Goal: Task Accomplishment & Management: Manage account settings

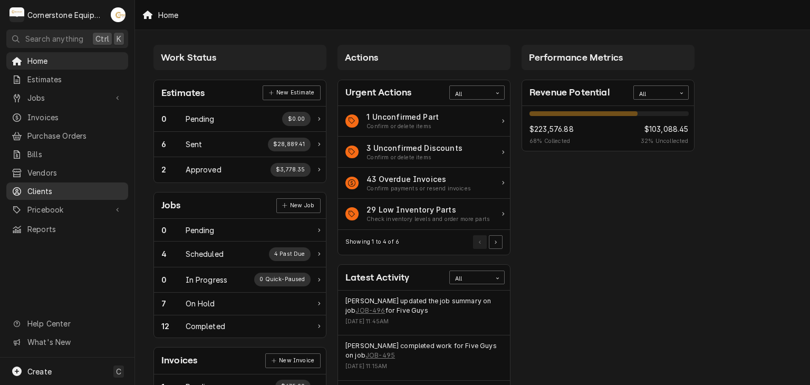
click at [97, 186] on span "Clients" at bounding box center [74, 191] width 95 height 11
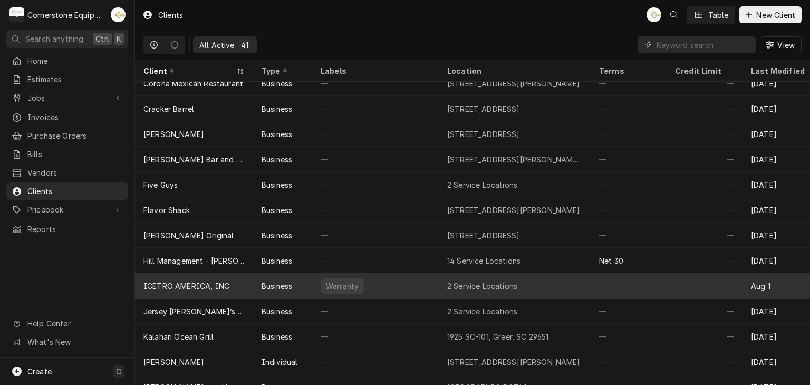
scroll to position [108, 0]
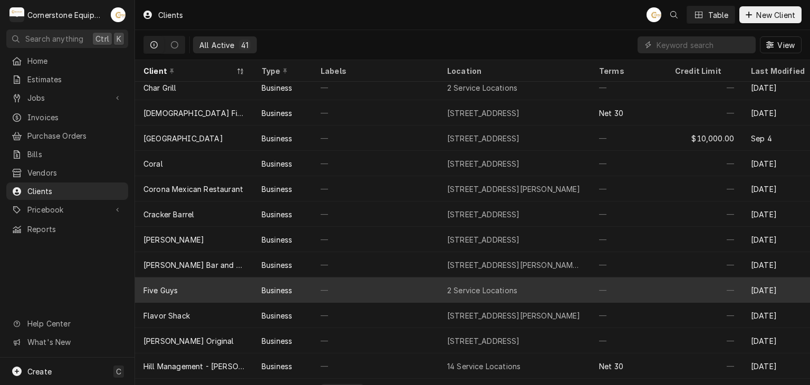
click at [198, 277] on div "Five Guys" at bounding box center [194, 289] width 118 height 25
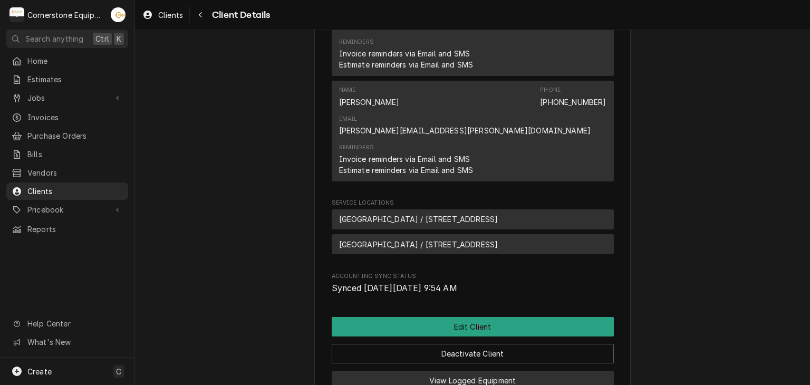
scroll to position [500, 0]
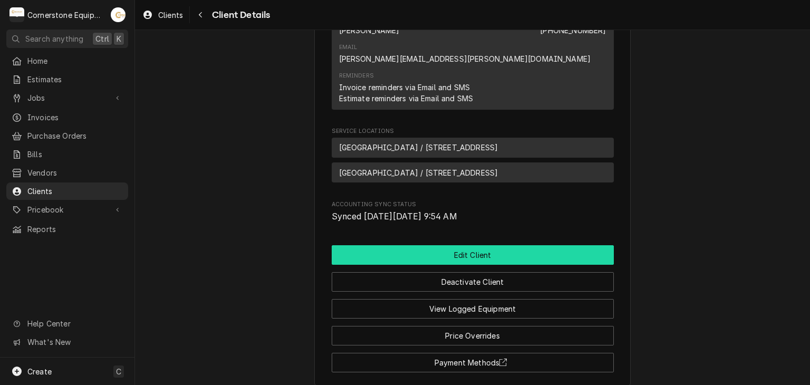
click at [405, 245] on button "Edit Client" at bounding box center [473, 255] width 282 height 20
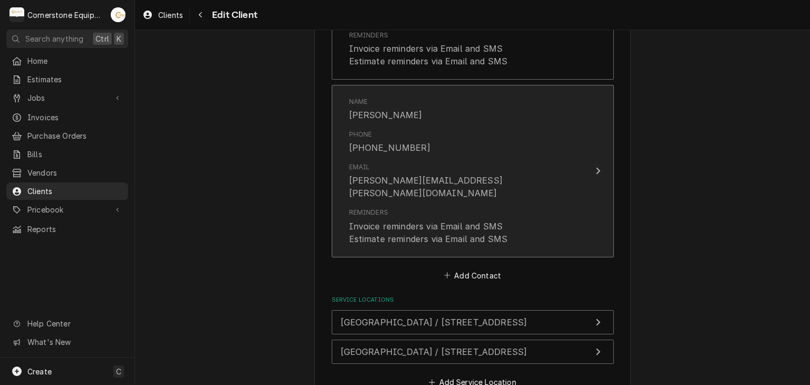
scroll to position [805, 0]
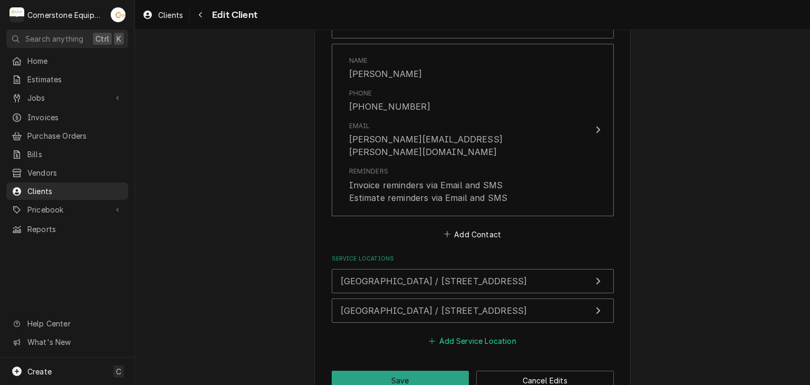
click at [449, 334] on button "Add Service Location" at bounding box center [472, 341] width 91 height 15
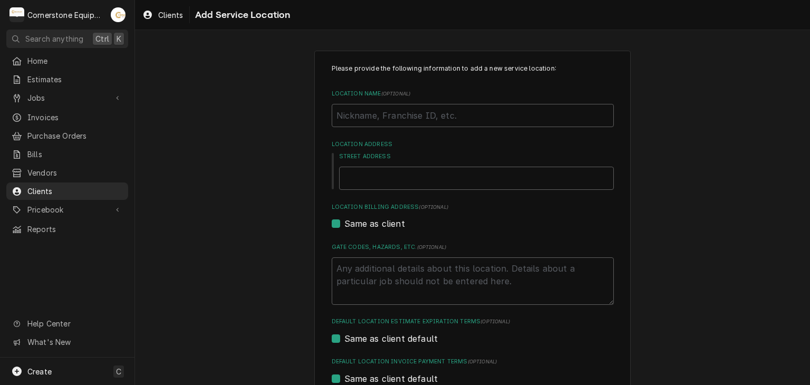
click at [404, 128] on div "Please provide the following information to add a new service location: Locatio…" at bounding box center [473, 268] width 282 height 409
click at [406, 122] on input "Location Name ( optional )" at bounding box center [473, 115] width 282 height 23
type textarea "x"
type input "P"
type textarea "x"
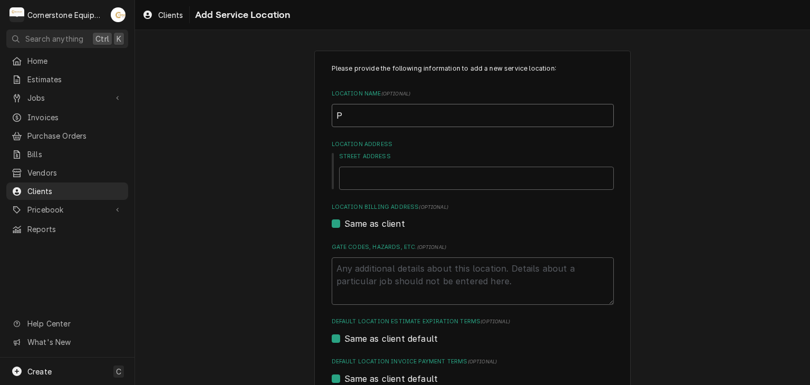
type input "Pa"
type textarea "x"
type input "Pat"
type textarea "x"
type input "Pate"
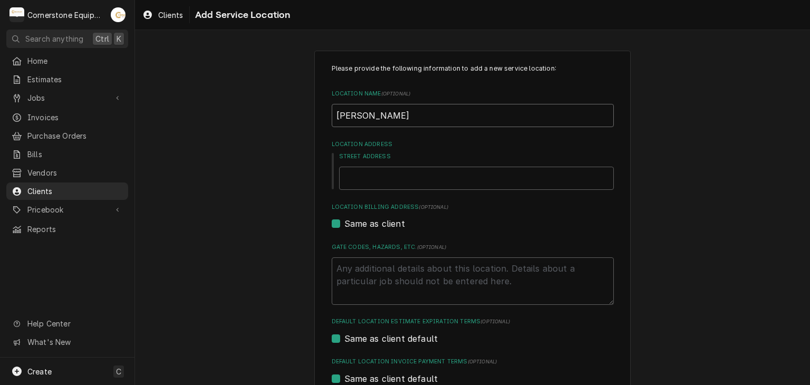
type textarea "x"
type input "Pat"
type textarea "x"
type input "Patr"
type textarea "x"
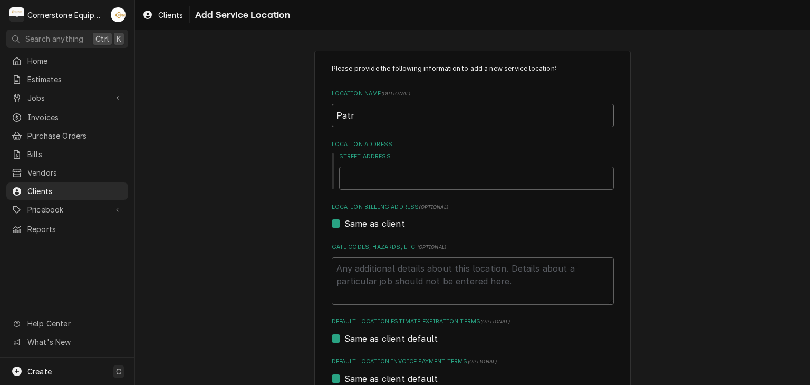
type input "Patre"
type textarea "x"
type input "Patr"
type textarea "x"
type input "Pat"
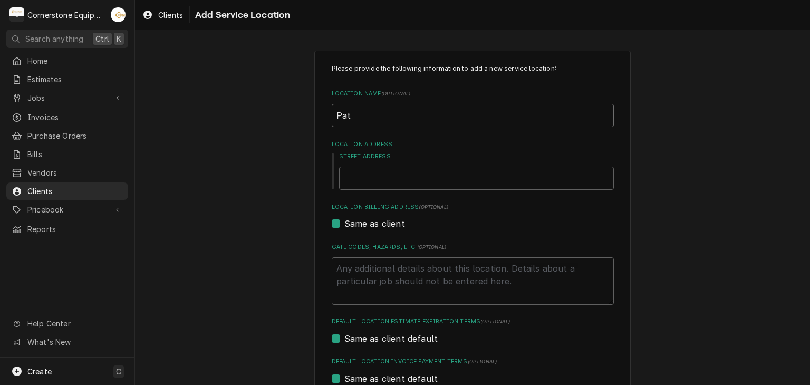
type textarea "x"
type input "Patt"
type textarea "x"
type input "Patte"
type textarea "x"
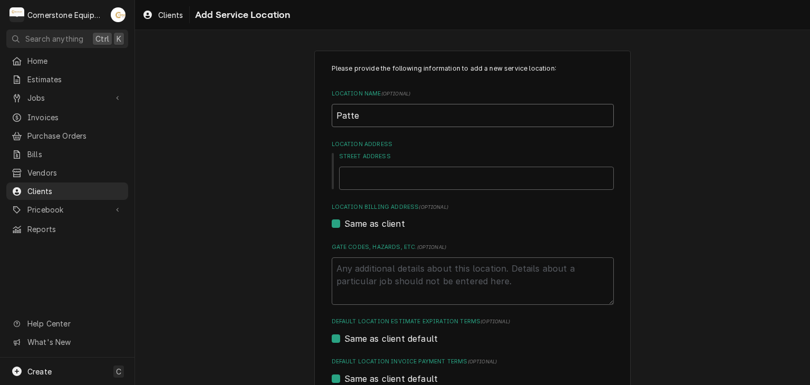
type input "Patter"
type textarea "x"
type input "Patters"
type textarea "x"
type input "Patterso"
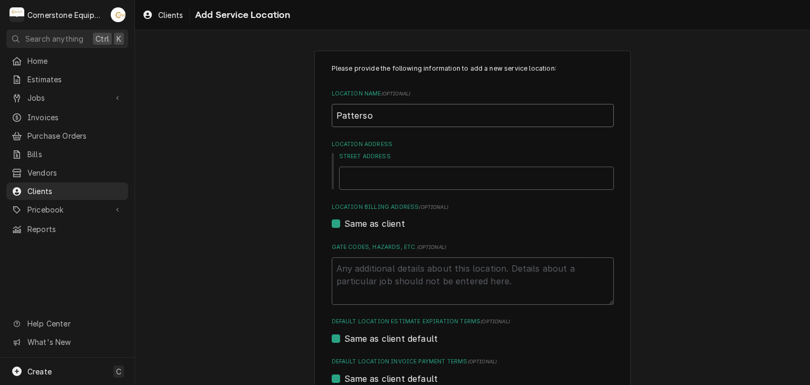
type textarea "x"
type input "Patterson"
click at [384, 169] on input "Street Address" at bounding box center [476, 178] width 275 height 23
type textarea "x"
type input "5"
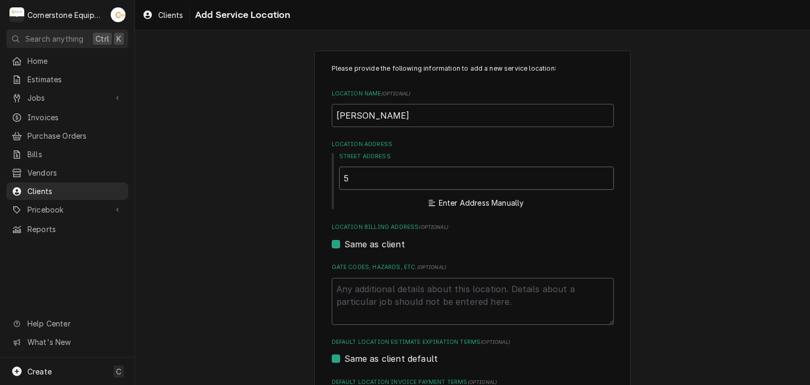
type textarea "x"
type input "53"
type textarea "x"
type input "533"
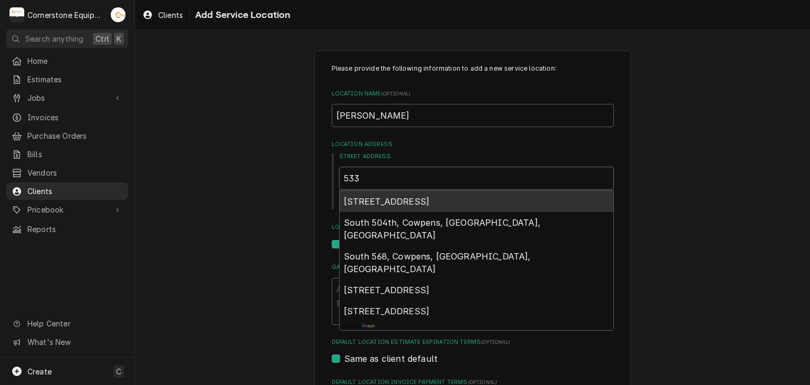
type textarea "x"
type input "5334"
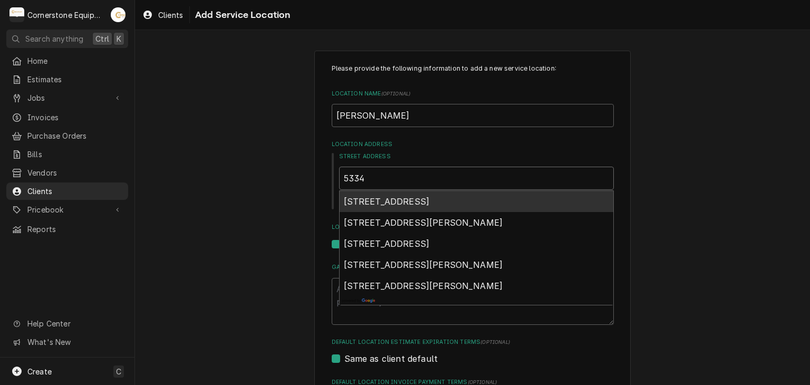
type textarea "x"
type input "533"
type textarea "x"
type input "5332"
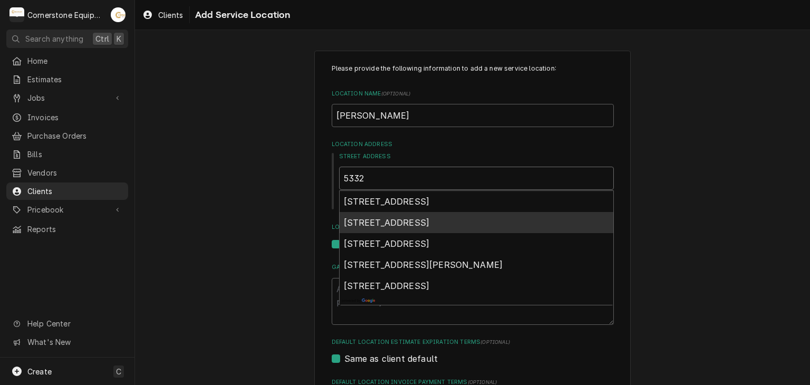
type textarea "x"
type input "5332M"
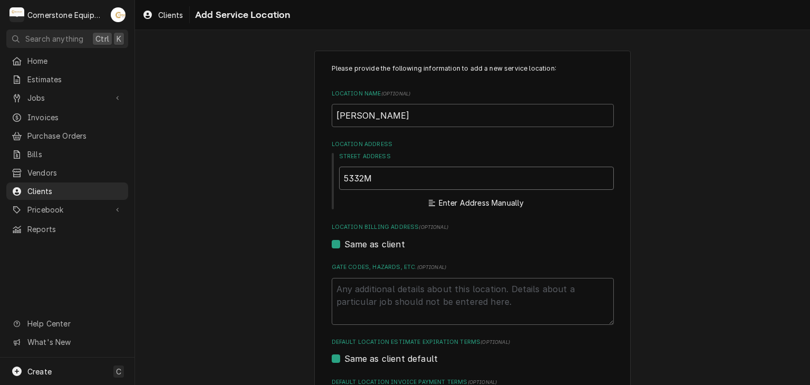
type textarea "x"
type input "5332Mc"
type textarea "x"
type input "5332M"
type textarea "x"
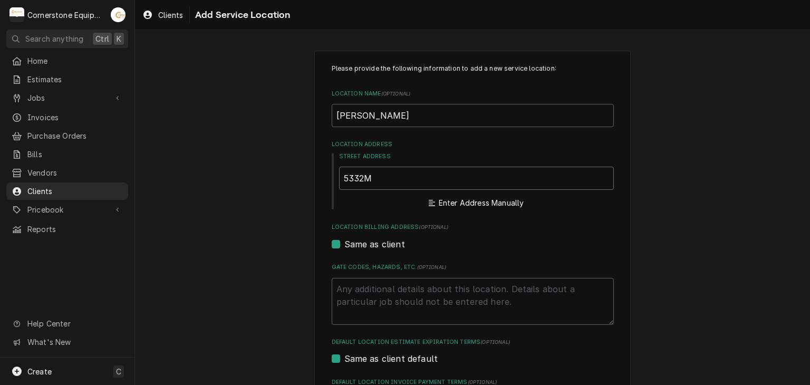
type input "5332"
type textarea "x"
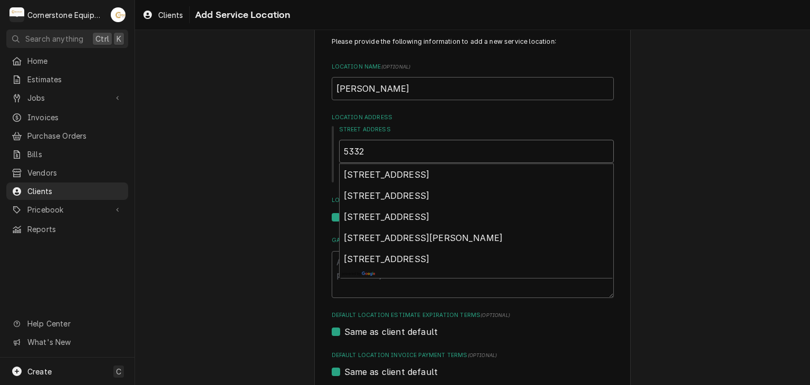
scroll to position [53, 0]
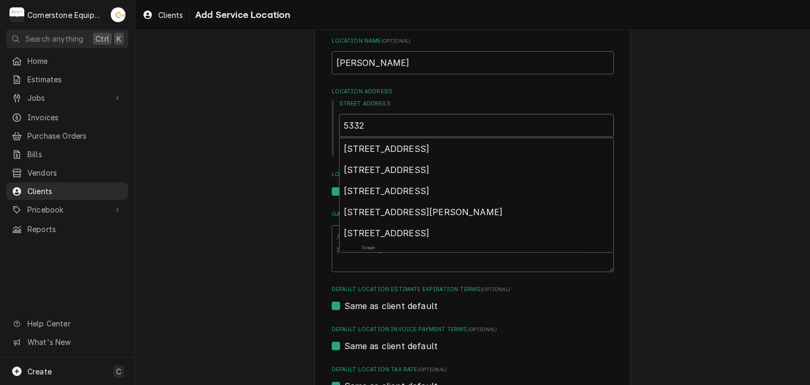
type input "5332"
drag, startPoint x: 301, startPoint y: 409, endPoint x: 266, endPoint y: 150, distance: 261.2
click at [266, 150] on div "Please provide the following information to add a new service location: Locatio…" at bounding box center [472, 246] width 675 height 516
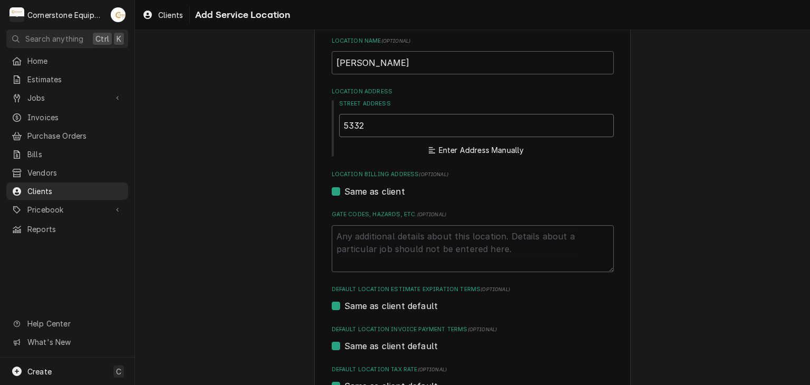
click at [377, 127] on input "5332" at bounding box center [476, 125] width 275 height 23
type textarea "x"
type input "5332 M"
type textarea "x"
type input "5332 Mc"
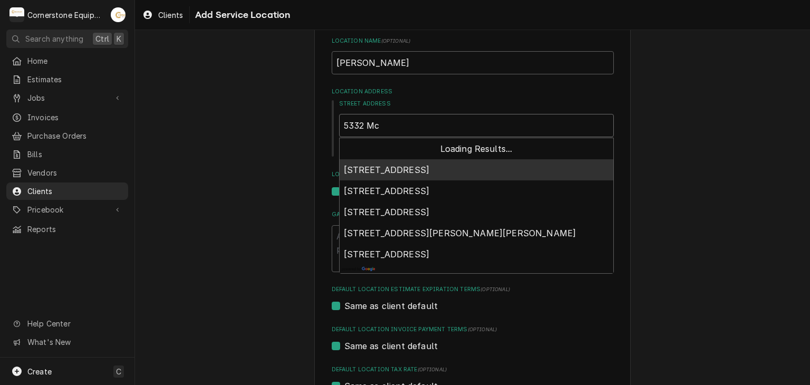
type textarea "x"
type input "5332 Mcf"
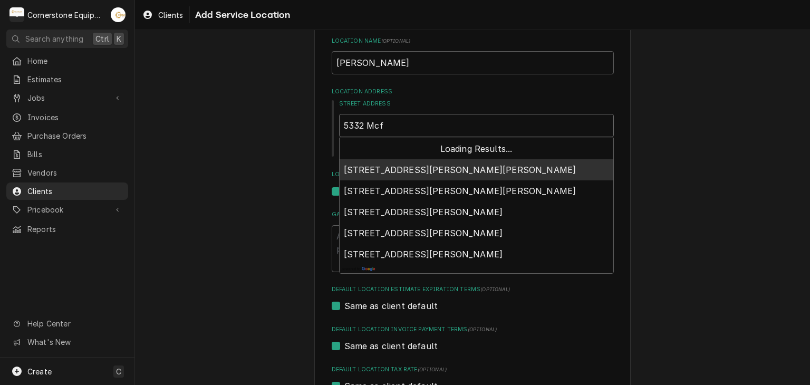
type textarea "x"
type input "5332 Mcfa"
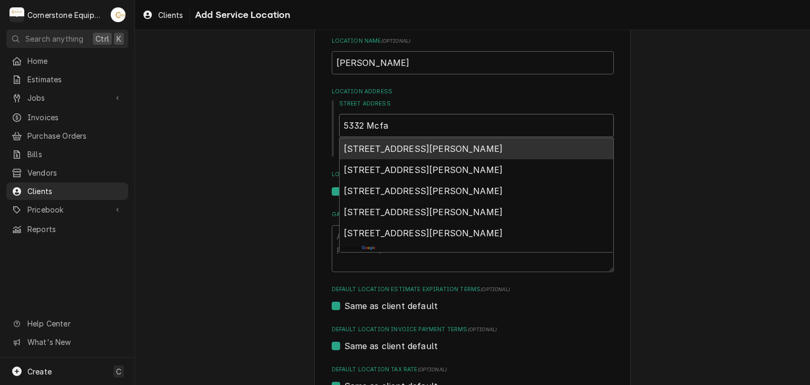
click at [400, 146] on span "5332 McFarland Drive, Durham, NC, USA" at bounding box center [423, 148] width 159 height 11
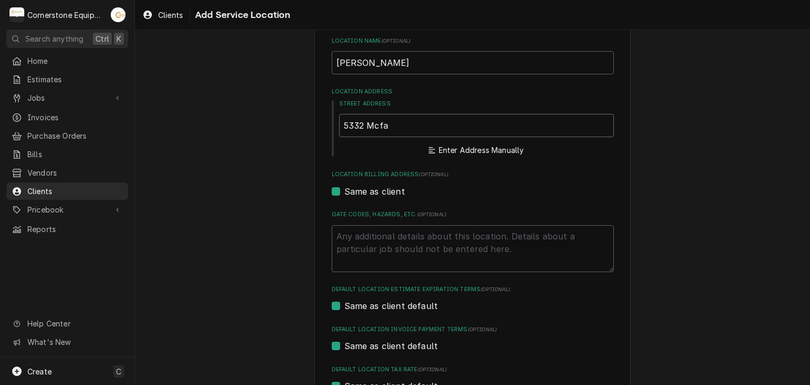
type textarea "x"
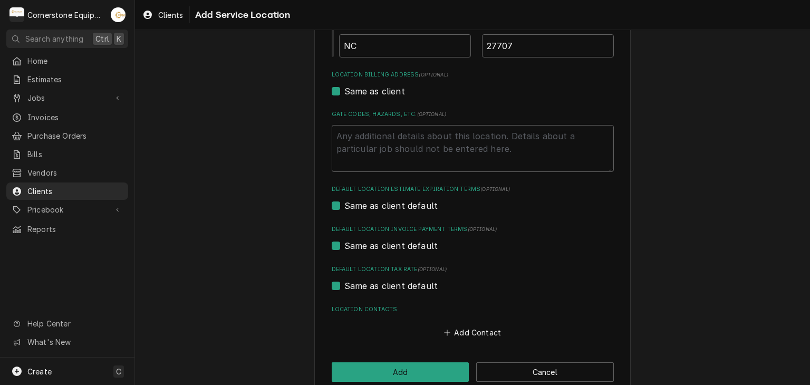
scroll to position [303, 0]
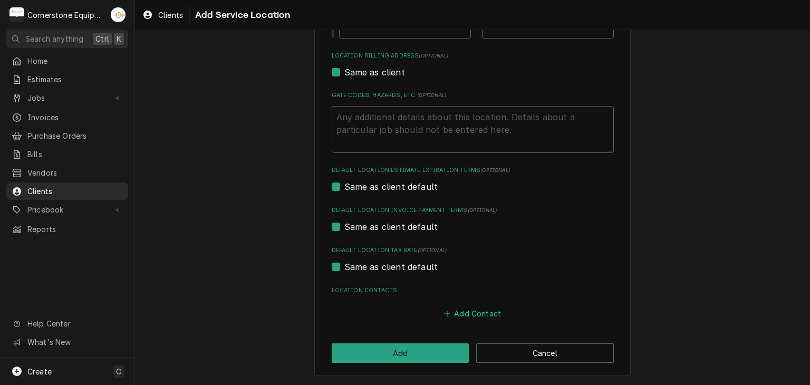
type input "5332 McFarland Dr"
click at [465, 311] on button "Add Contact" at bounding box center [472, 313] width 61 height 15
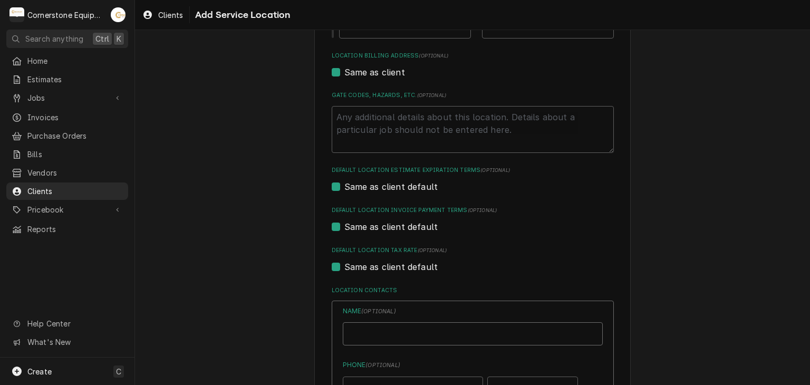
click at [427, 333] on input "Location Name ( optional )" at bounding box center [473, 333] width 260 height 23
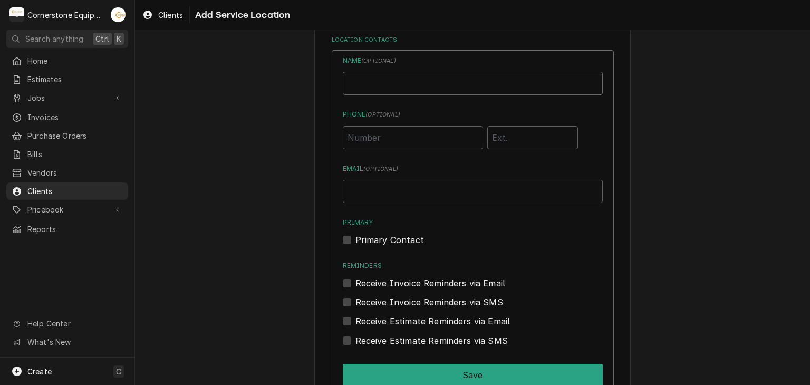
scroll to position [655, 0]
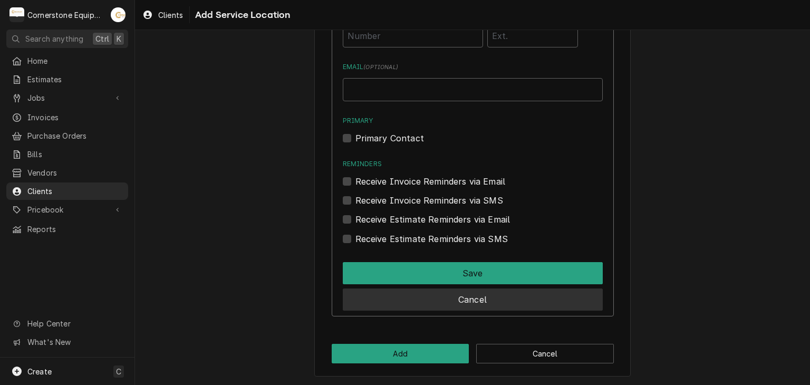
click at [456, 293] on button "Cancel" at bounding box center [473, 299] width 260 height 22
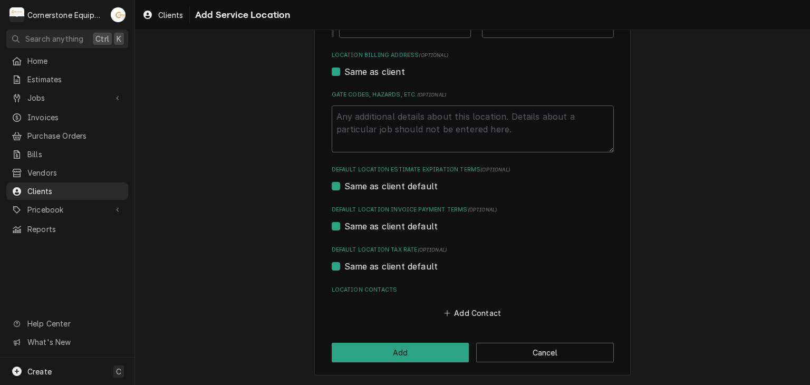
scroll to position [303, 0]
click at [424, 350] on button "Add" at bounding box center [401, 353] width 138 height 20
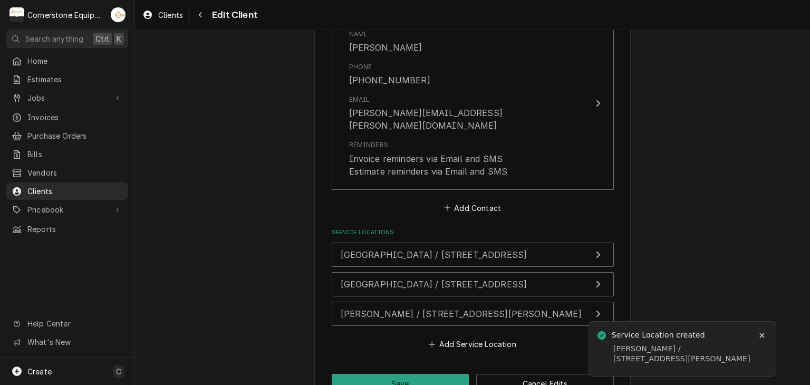
scroll to position [835, 0]
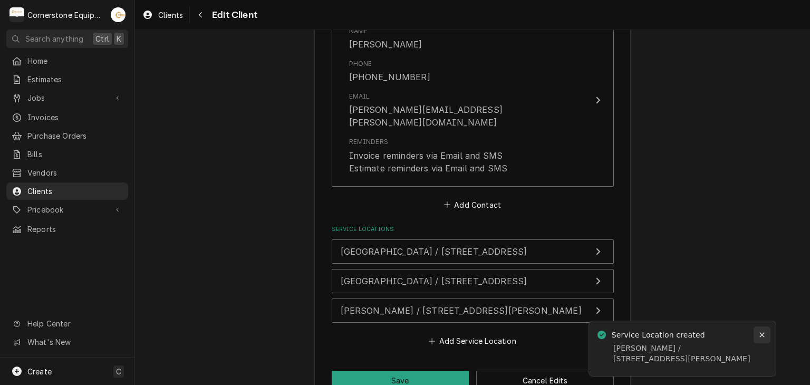
click at [759, 336] on icon "Notifications alt+T" at bounding box center [761, 334] width 7 height 7
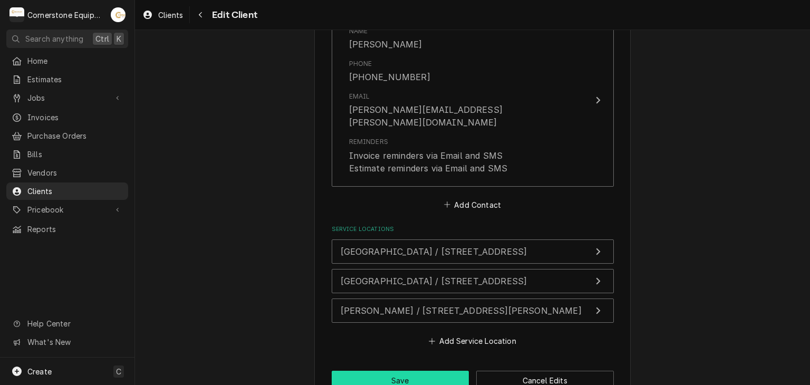
click at [440, 371] on button "Save" at bounding box center [401, 381] width 138 height 20
type textarea "x"
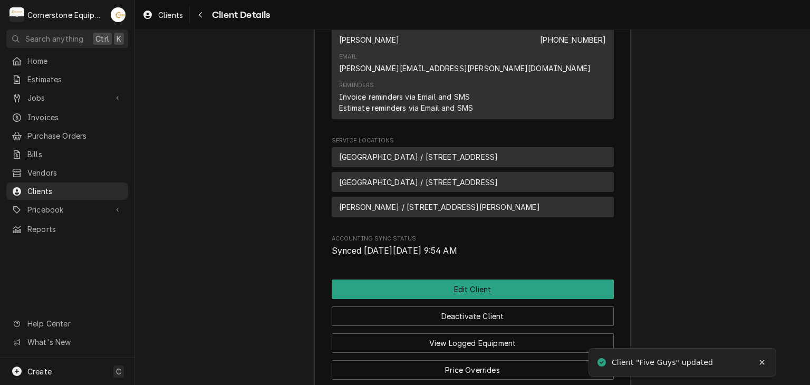
scroll to position [473, 0]
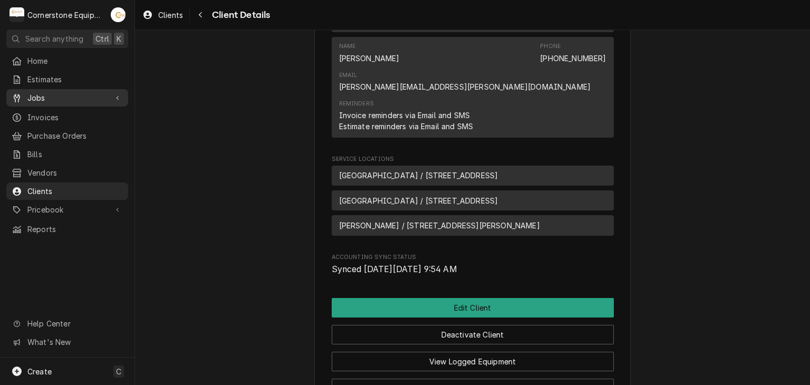
click at [89, 99] on span "Jobs" at bounding box center [67, 97] width 80 height 11
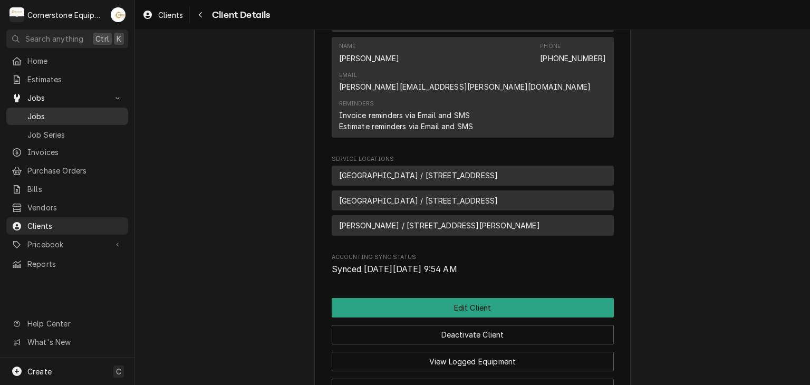
click at [102, 111] on span "Jobs" at bounding box center [74, 116] width 95 height 11
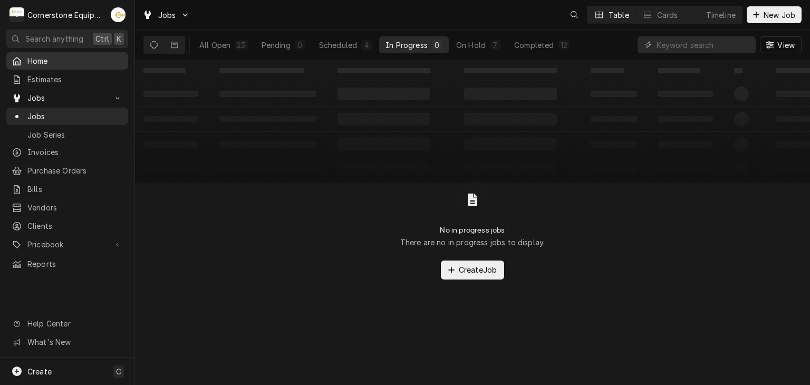
click at [88, 60] on span "Home" at bounding box center [74, 60] width 95 height 11
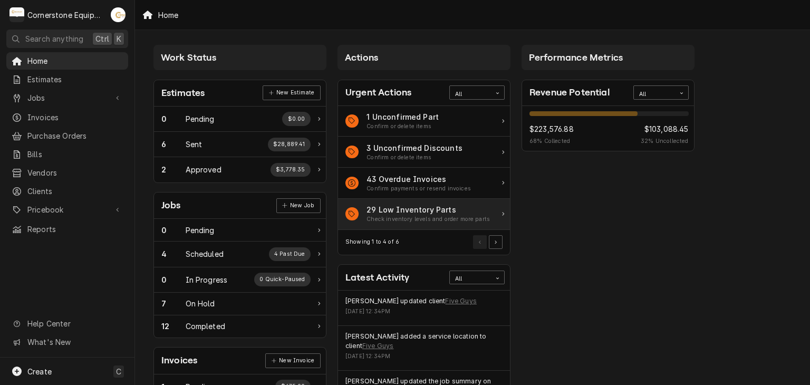
scroll to position [105, 0]
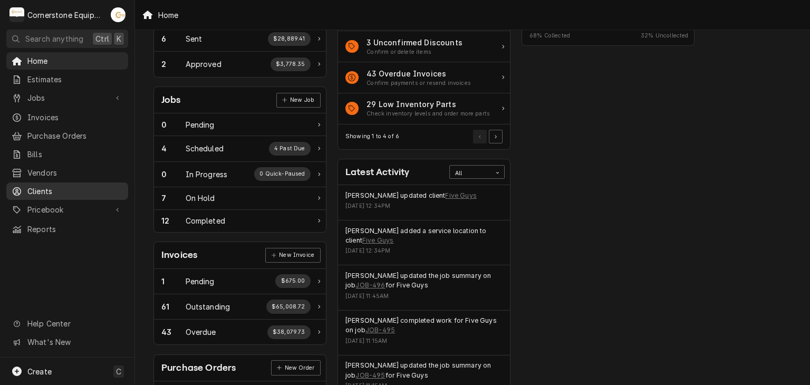
click at [88, 191] on div "Clients" at bounding box center [67, 191] width 118 height 13
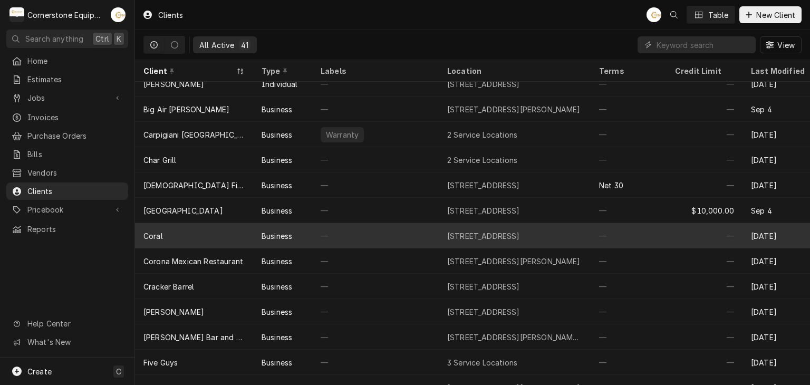
scroll to position [53, 0]
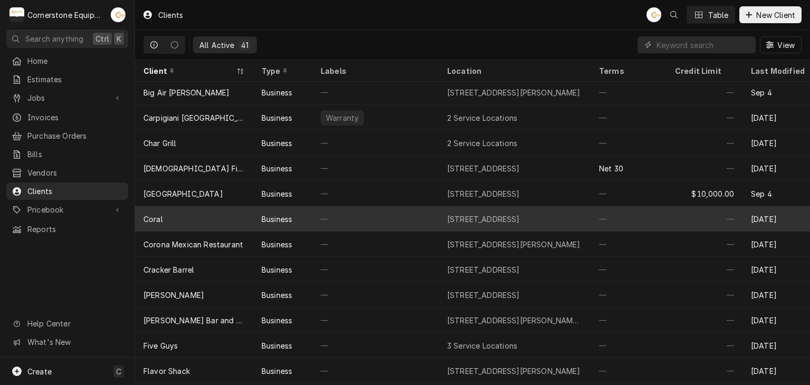
drag, startPoint x: 354, startPoint y: 207, endPoint x: 354, endPoint y: 218, distance: 10.5
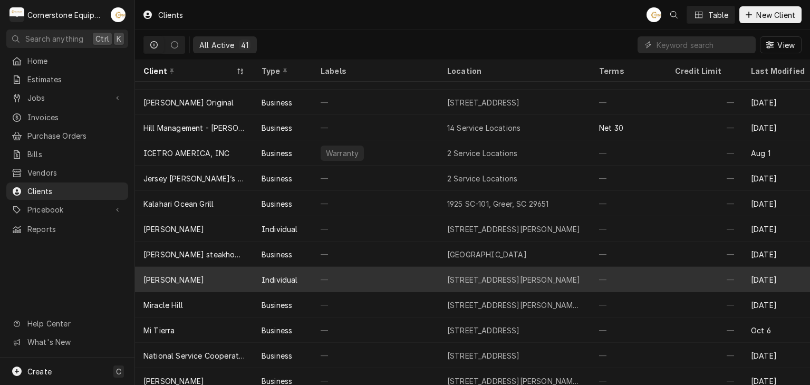
scroll to position [387, 0]
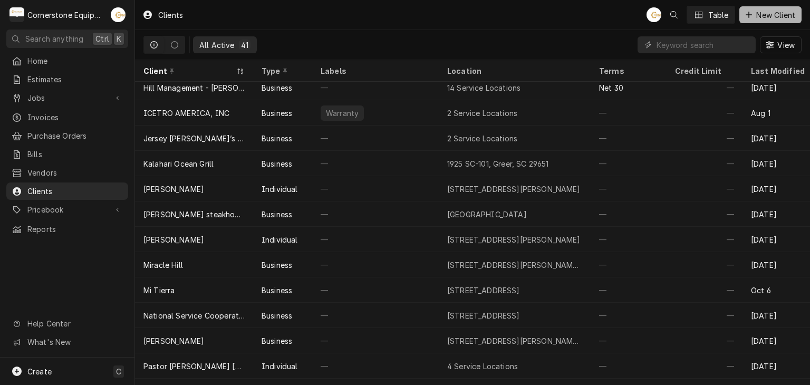
click at [759, 19] on span "New Client" at bounding box center [775, 14] width 43 height 11
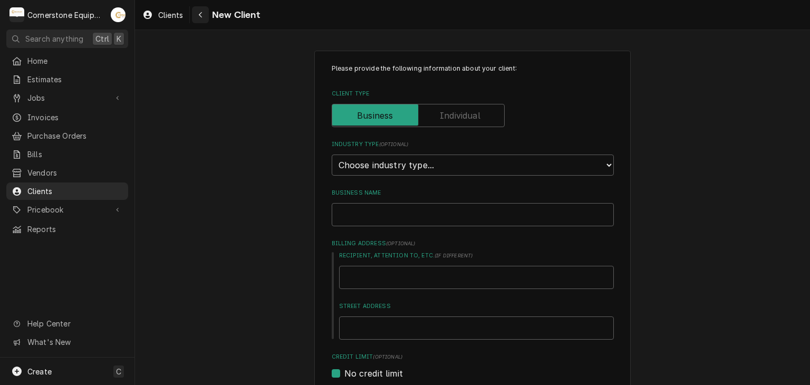
click at [204, 21] on button "Navigate back" at bounding box center [200, 14] width 17 height 17
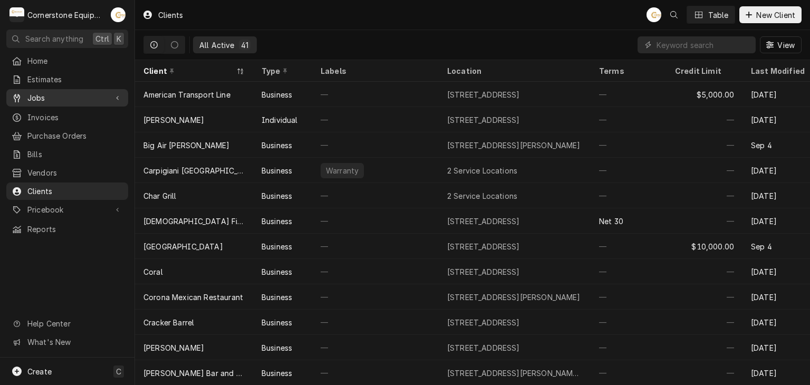
click at [123, 92] on div "Jobs" at bounding box center [67, 97] width 118 height 13
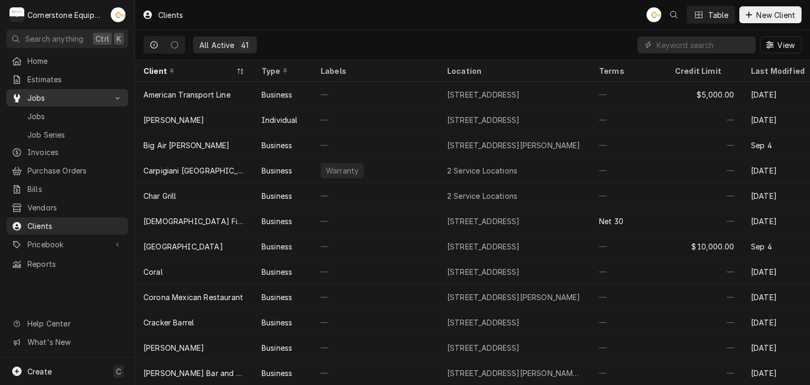
click at [110, 100] on div "Jobs" at bounding box center [67, 97] width 118 height 13
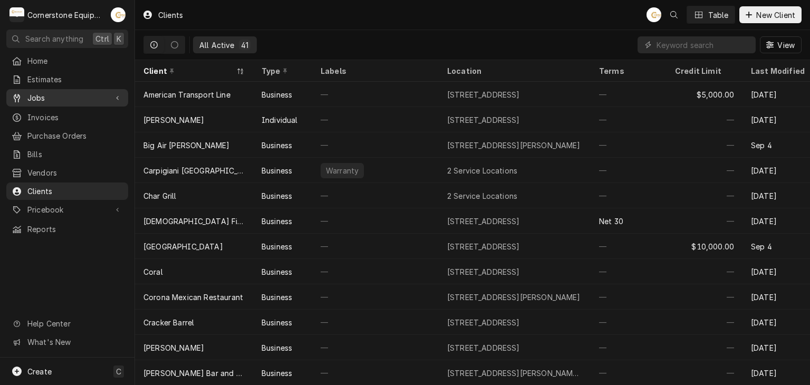
drag, startPoint x: 123, startPoint y: 93, endPoint x: 118, endPoint y: 101, distance: 9.5
click at [122, 93] on div "Jobs" at bounding box center [67, 97] width 118 height 13
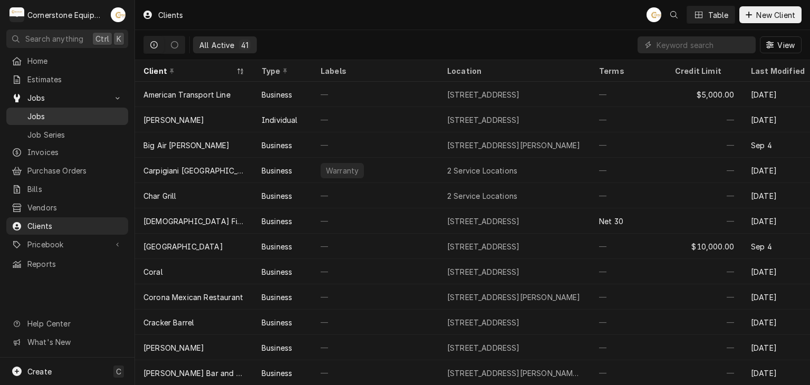
click at [98, 117] on span "Jobs" at bounding box center [74, 116] width 95 height 11
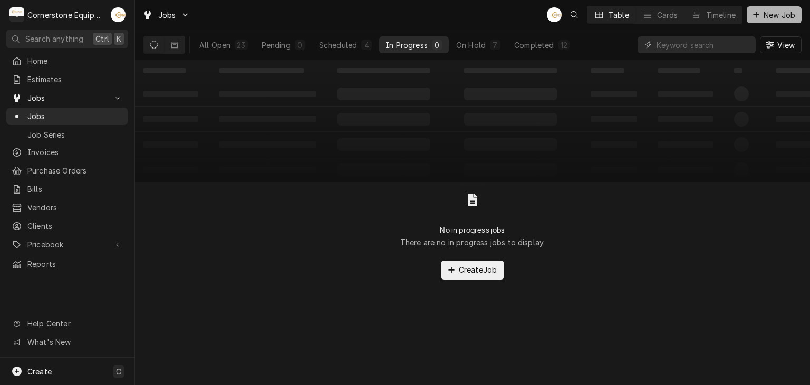
click at [767, 13] on span "New Job" at bounding box center [779, 14] width 36 height 11
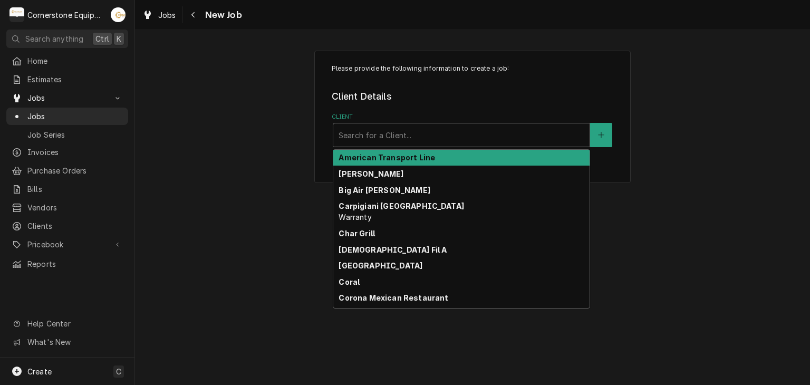
click at [382, 142] on div "Client" at bounding box center [462, 135] width 246 height 19
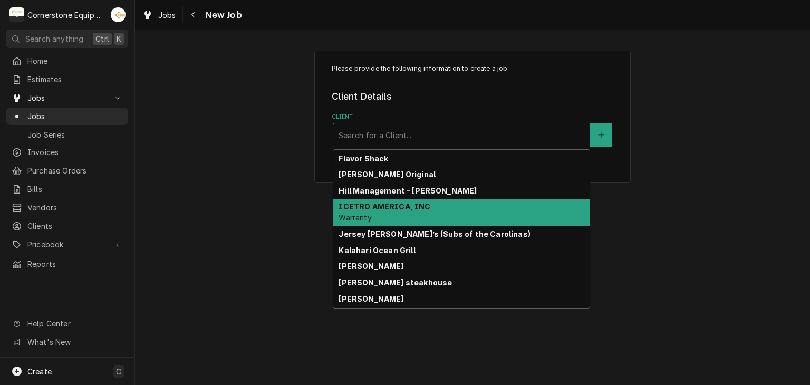
scroll to position [168, 0]
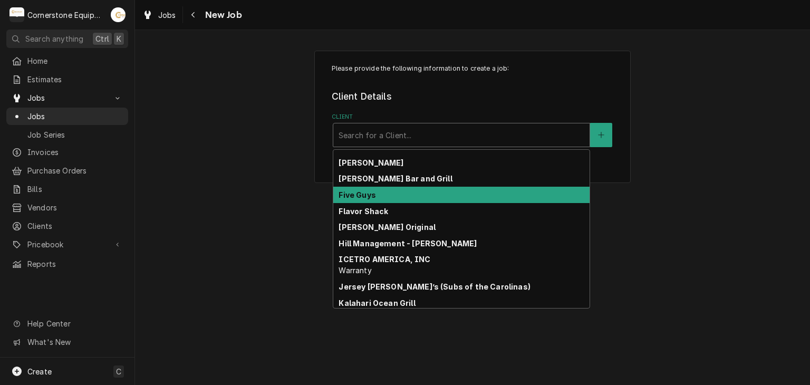
click at [377, 201] on div "Five Guys" at bounding box center [461, 195] width 256 height 16
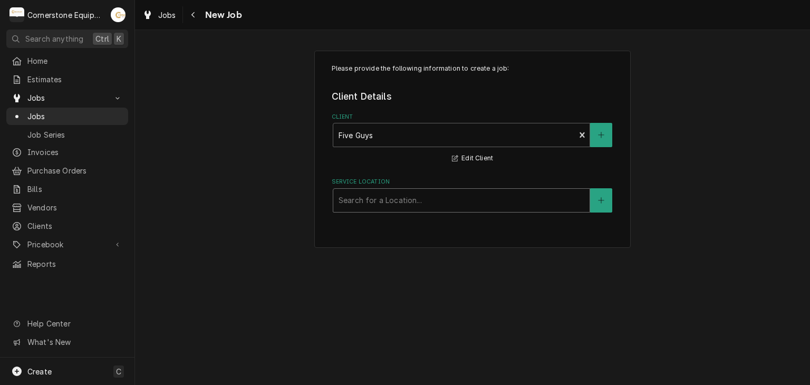
click at [443, 207] on div "Service Location" at bounding box center [462, 200] width 246 height 19
drag, startPoint x: 443, startPoint y: 207, endPoint x: 420, endPoint y: 203, distance: 23.6
click at [420, 203] on div "Service Location" at bounding box center [462, 200] width 246 height 19
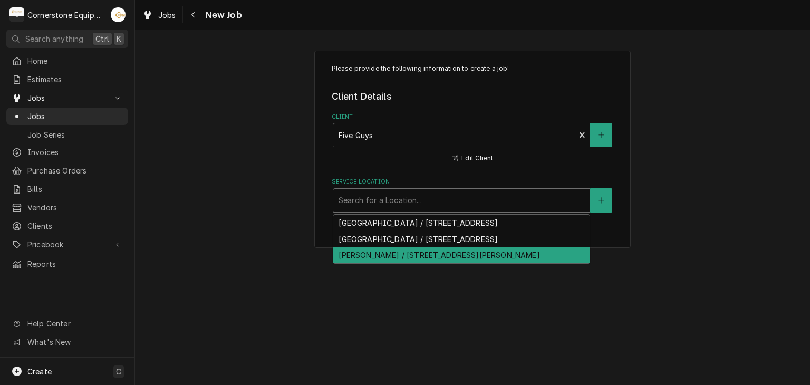
click at [432, 251] on div "Patterson / 5332 McFarland Dr, Durham, NC 27707" at bounding box center [461, 255] width 256 height 16
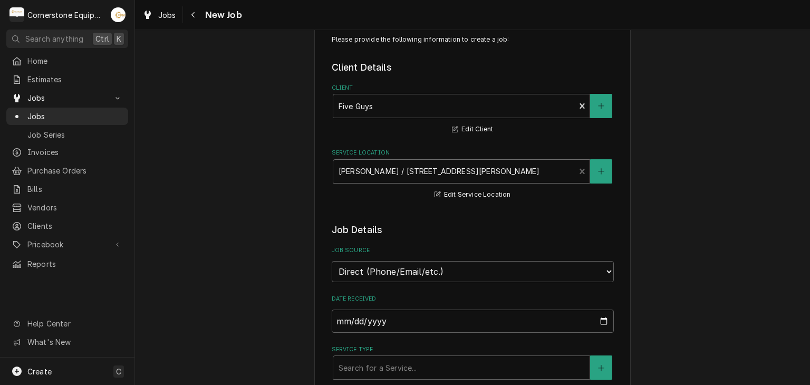
scroll to position [53, 0]
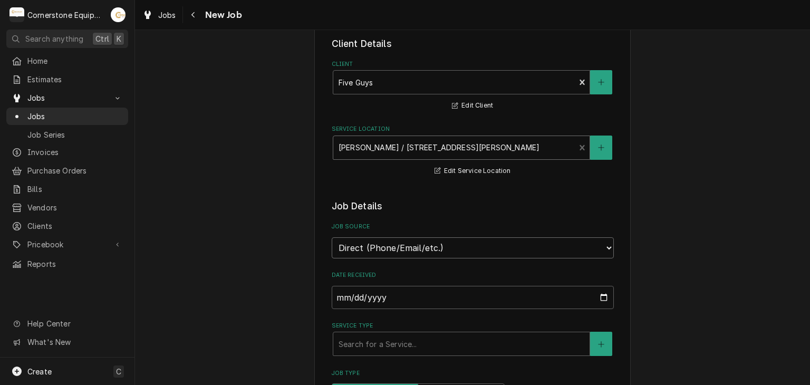
click at [433, 246] on select "Direct (Phone/Email/etc.) Other" at bounding box center [473, 247] width 282 height 21
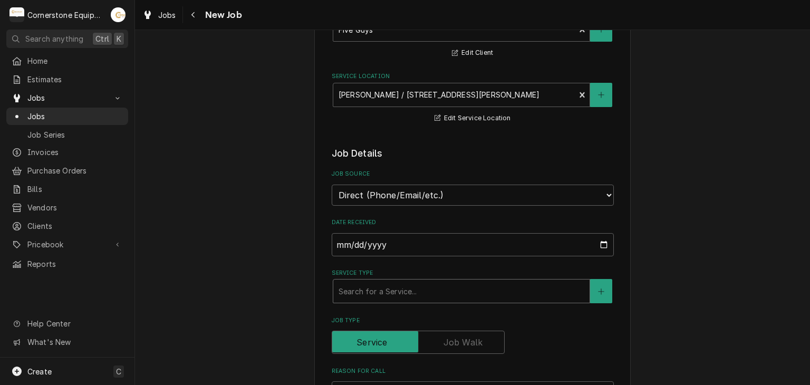
click at [398, 292] on div "Service Type" at bounding box center [462, 291] width 246 height 19
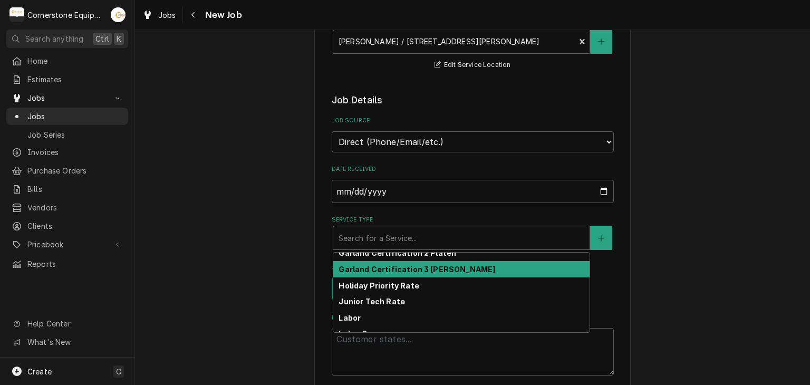
scroll to position [211, 0]
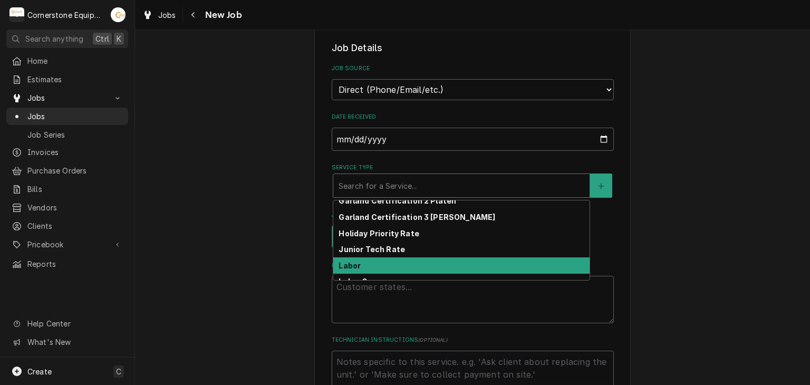
click at [356, 271] on div "Labor" at bounding box center [461, 265] width 256 height 16
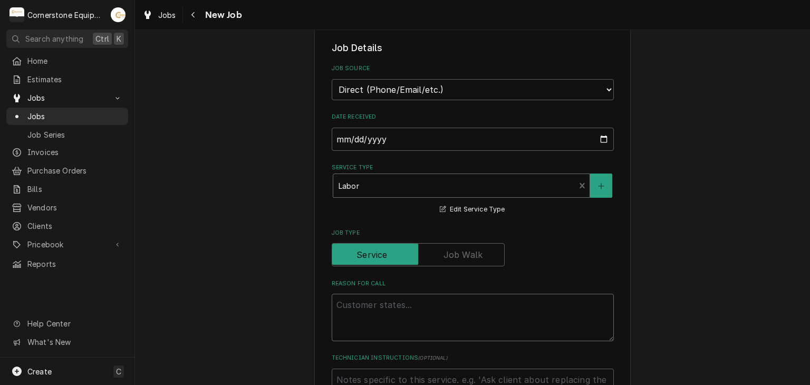
click at [396, 317] on textarea "Reason For Call" at bounding box center [473, 317] width 282 height 47
click at [349, 299] on textarea "Reason For Call" at bounding box center [473, 317] width 282 height 47
type textarea "x"
type textarea "g"
type textarea "x"
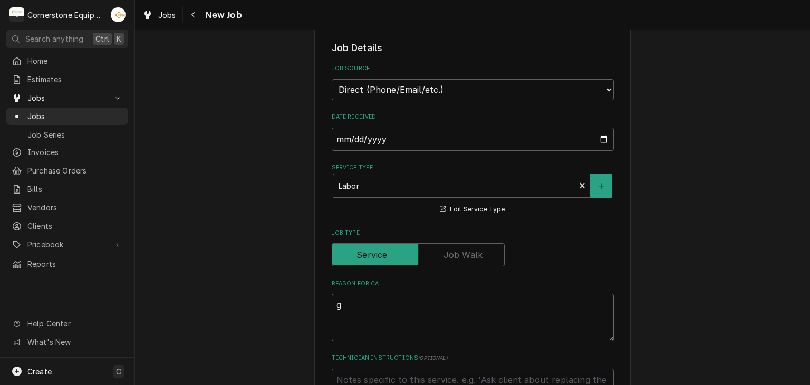
type textarea "ga"
type textarea "x"
type textarea "gas"
type textarea "x"
type textarea "gas"
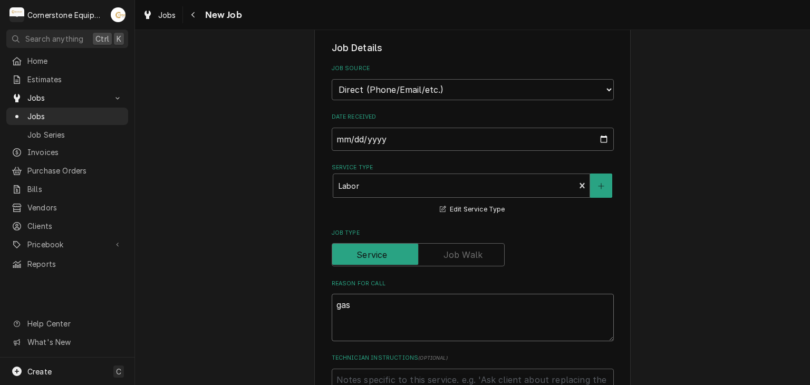
type textarea "x"
type textarea "gas h"
type textarea "x"
type textarea "gas ho"
type textarea "x"
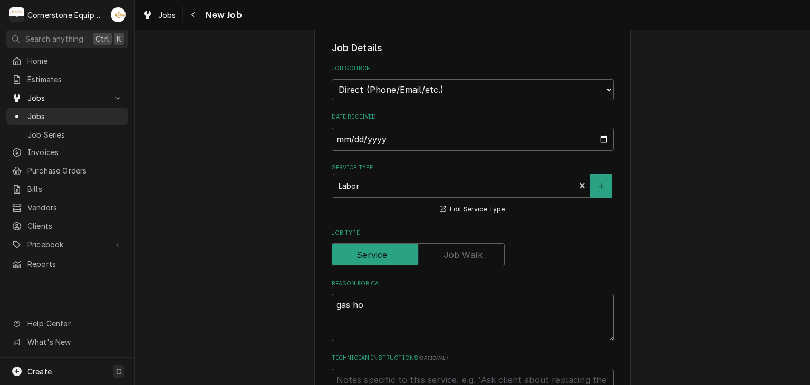
type textarea "gas hos"
type textarea "x"
type textarea "gas hos"
type textarea "x"
type textarea "gas hos"
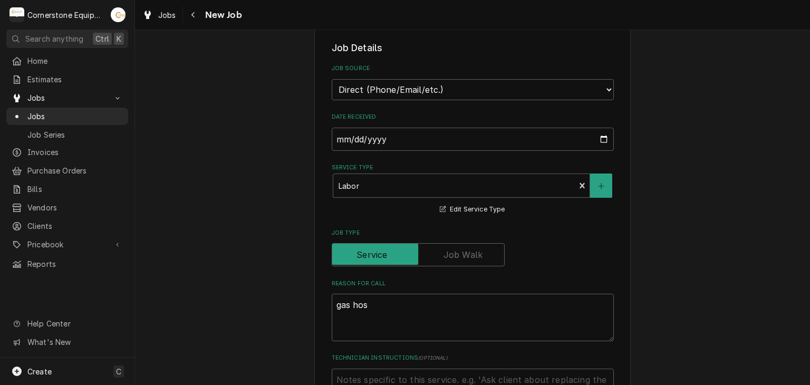
drag, startPoint x: 418, startPoint y: 313, endPoint x: 439, endPoint y: 194, distance: 121.1
click at [401, 298] on textarea "gas hos" at bounding box center [473, 317] width 282 height 47
type textarea "x"
type textarea "gas hos"
type textarea "x"
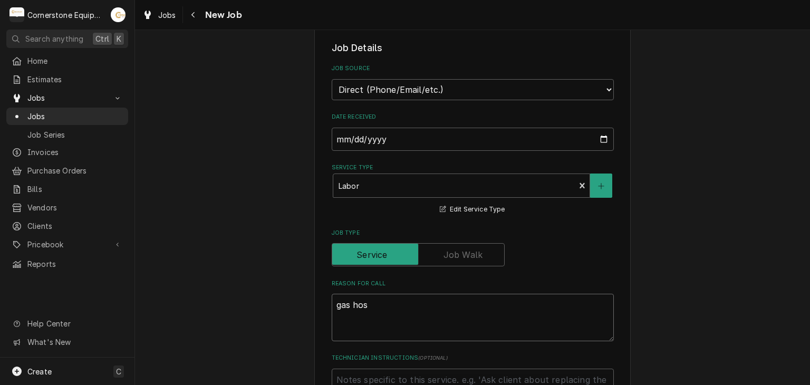
type textarea "gas hose"
type textarea "x"
type textarea "gas hose"
type textarea "x"
type textarea "gas hose l"
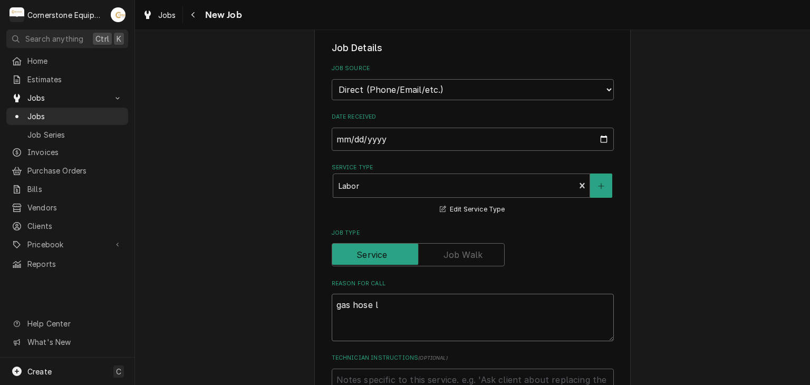
type textarea "x"
type textarea "gas hose le"
type textarea "x"
type textarea "gas hose lea"
type textarea "x"
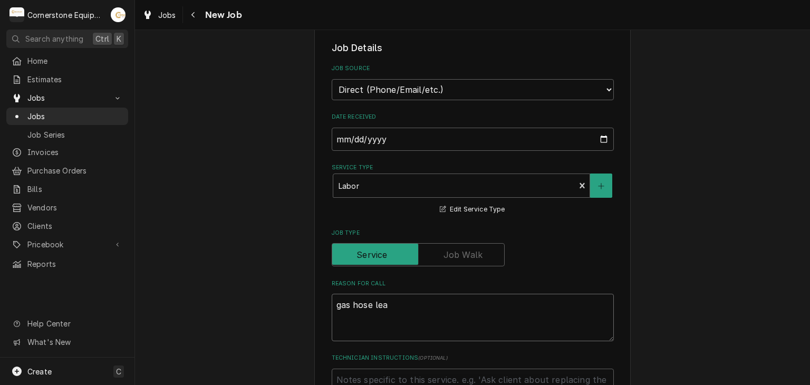
type textarea "gas hose leak"
type textarea "x"
type textarea "gas hose leak"
type textarea "x"
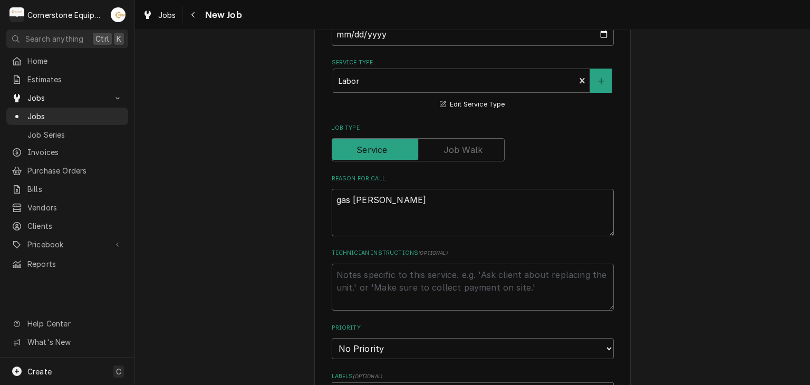
scroll to position [316, 0]
type textarea "gas hose leak"
click at [390, 292] on textarea "Technician Instructions ( optional )" at bounding box center [473, 286] width 282 height 47
click at [392, 356] on fieldset "Job Details Job Source Direct (Phone/Email/etc.) Other Date Received 2025-10-10…" at bounding box center [473, 336] width 282 height 801
select select "2"
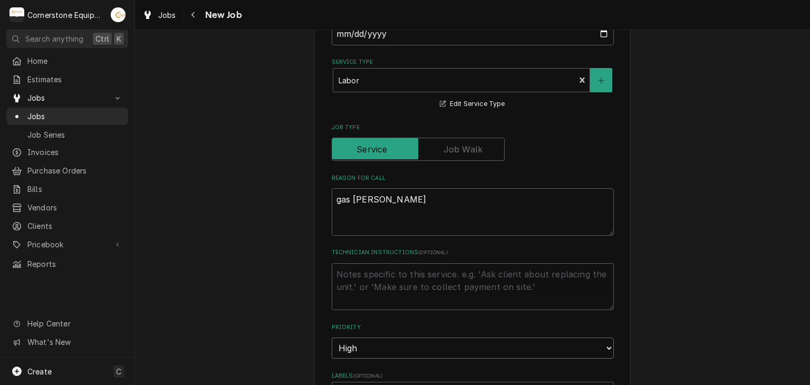
click at [332, 338] on select "No Priority Urgent High Medium Low" at bounding box center [473, 348] width 282 height 21
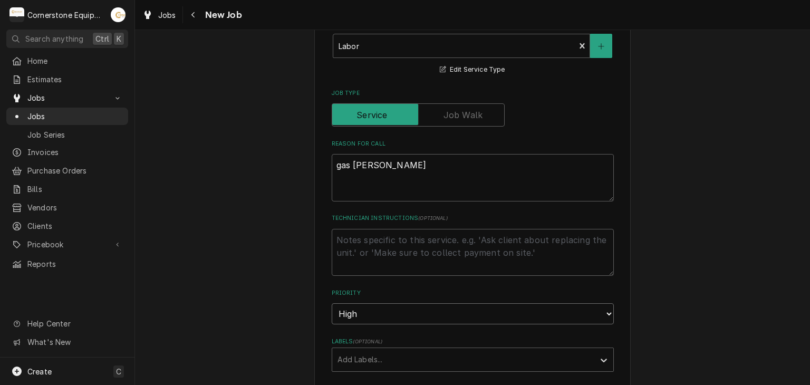
scroll to position [369, 0]
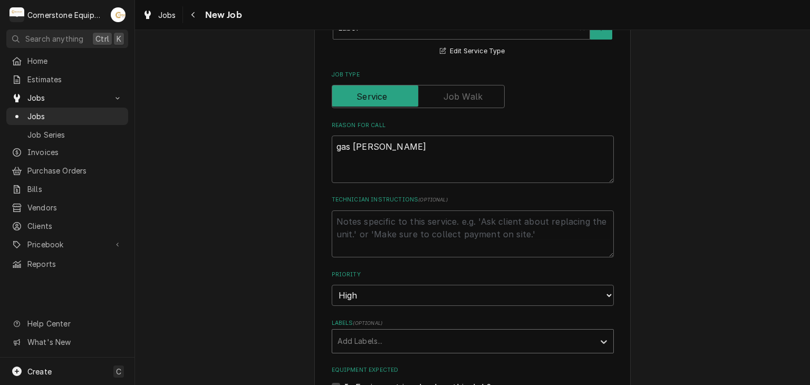
click at [343, 335] on div "Labels" at bounding box center [464, 341] width 252 height 19
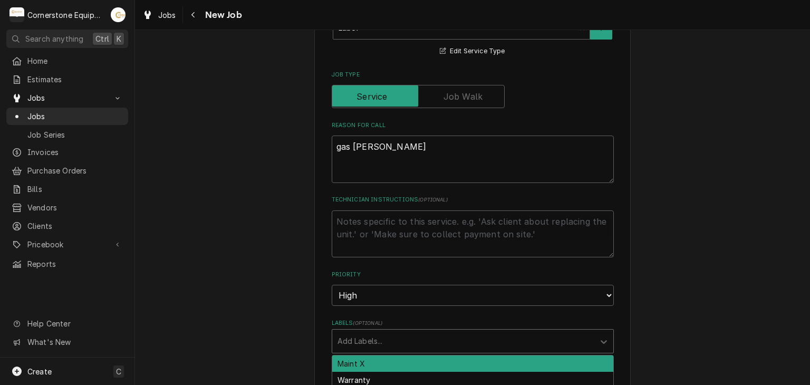
scroll to position [422, 0]
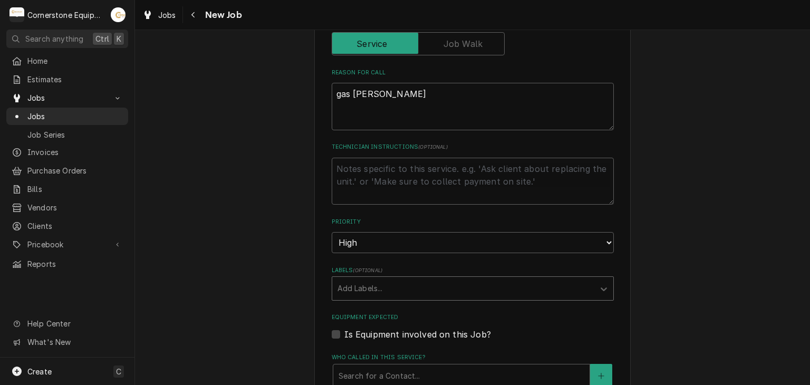
click at [361, 291] on div "Labels" at bounding box center [464, 288] width 252 height 19
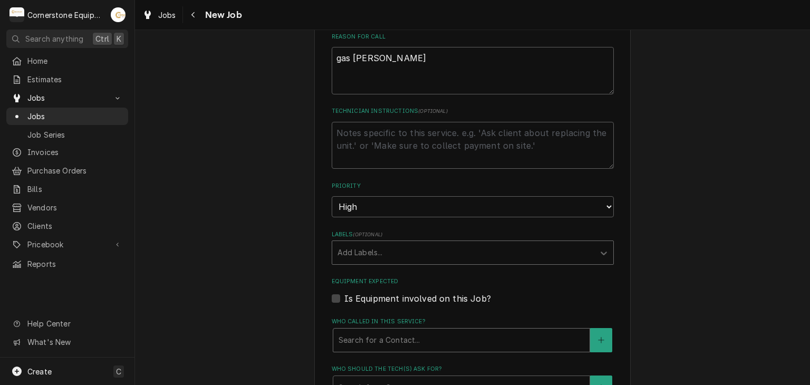
scroll to position [475, 0]
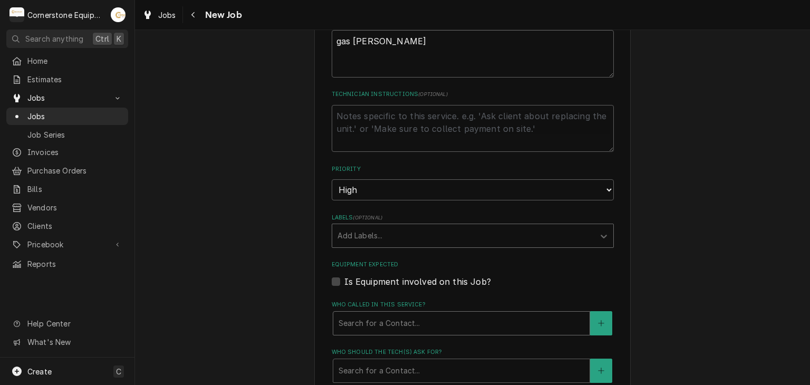
click at [412, 321] on div "Who called in this service?" at bounding box center [462, 323] width 246 height 19
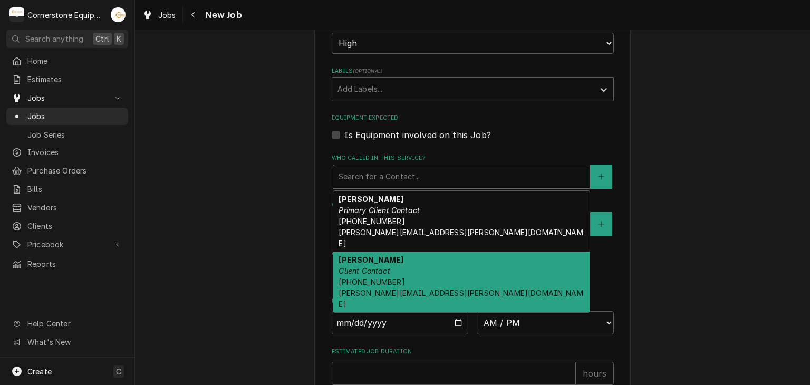
scroll to position [633, 0]
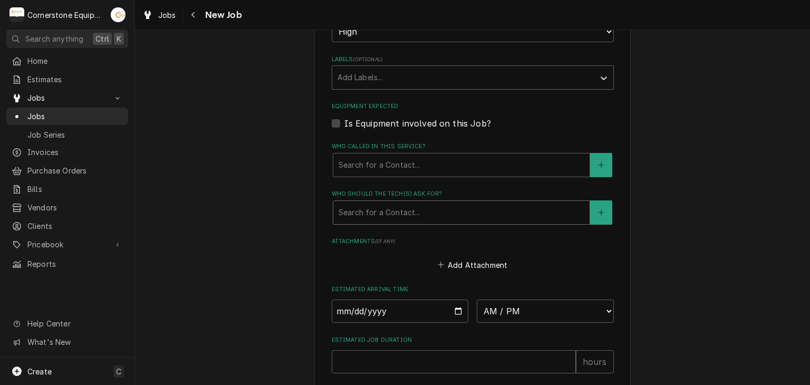
click at [410, 207] on div "Who should the tech(s) ask for?" at bounding box center [462, 212] width 246 height 19
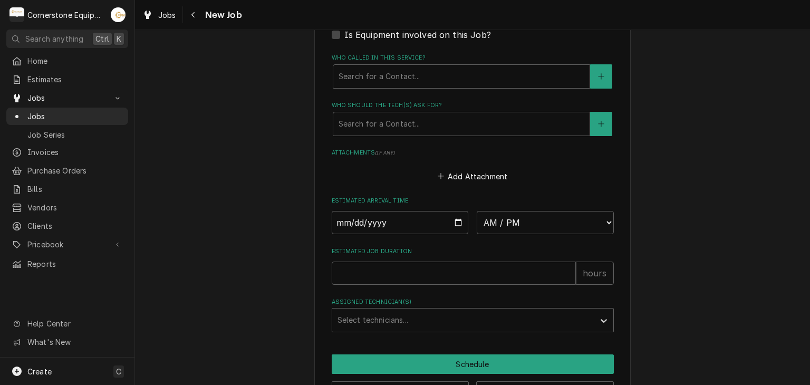
scroll to position [756, 0]
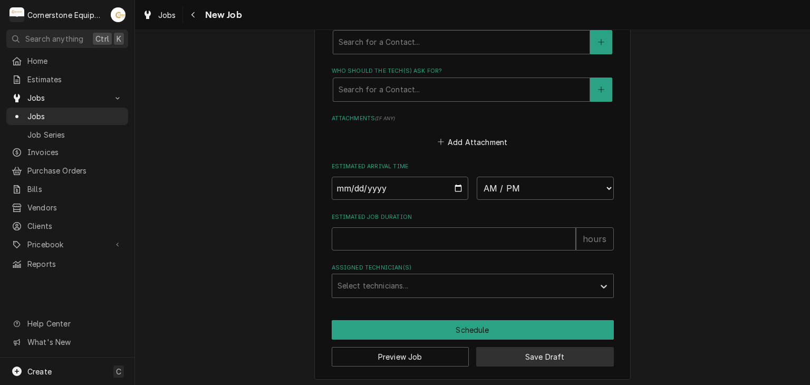
click at [496, 360] on button "Save Draft" at bounding box center [545, 357] width 138 height 20
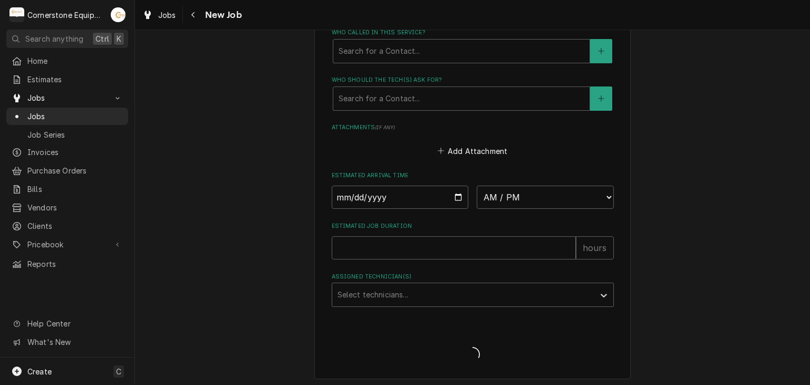
type textarea "x"
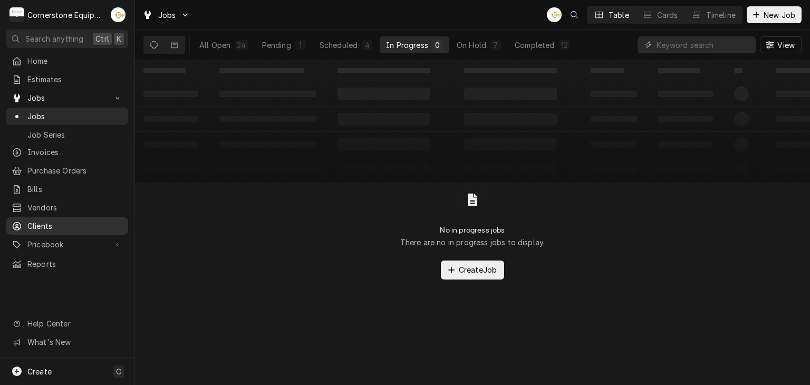
click at [63, 221] on span "Clients" at bounding box center [74, 225] width 95 height 11
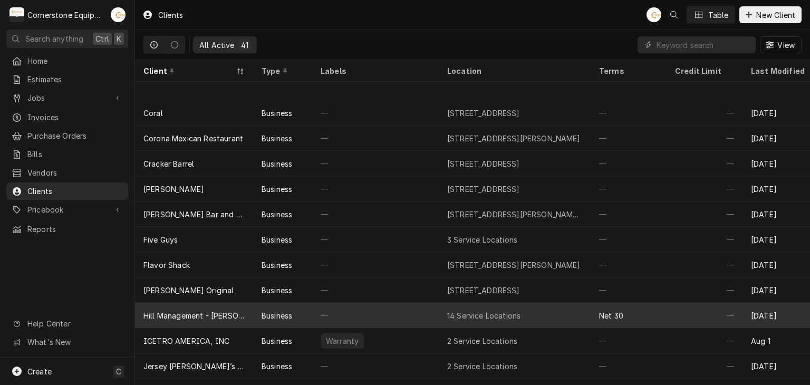
scroll to position [235, 0]
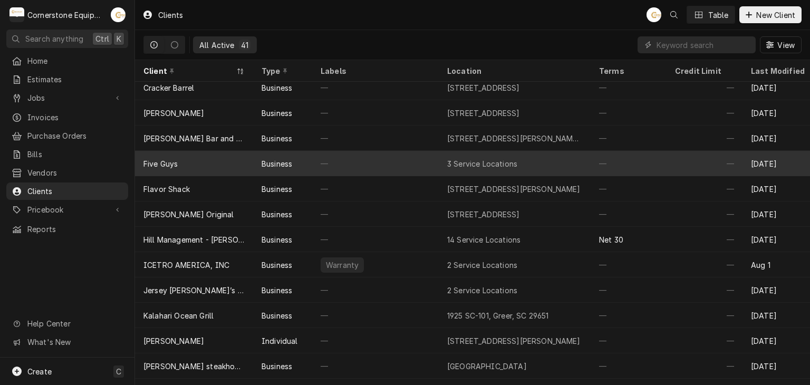
click at [244, 168] on div "Five Guys" at bounding box center [194, 163] width 118 height 25
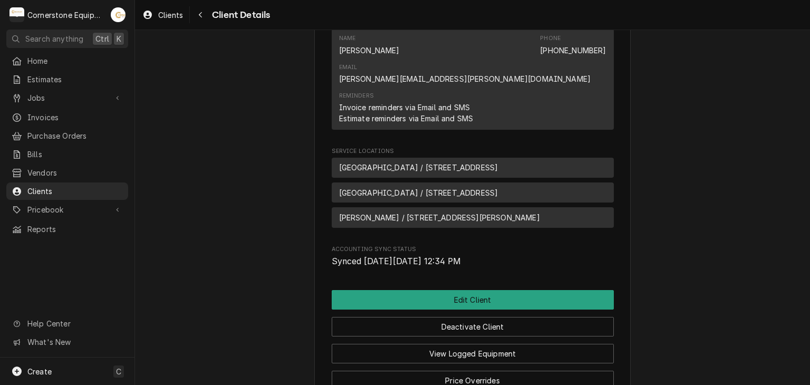
scroll to position [525, 0]
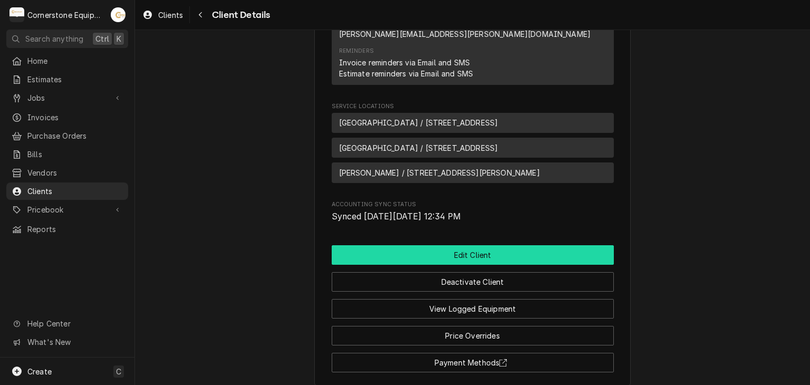
click at [425, 245] on button "Edit Client" at bounding box center [473, 255] width 282 height 20
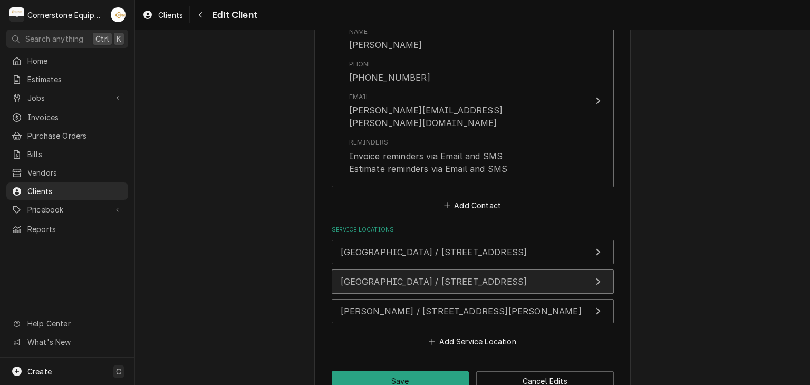
scroll to position [835, 0]
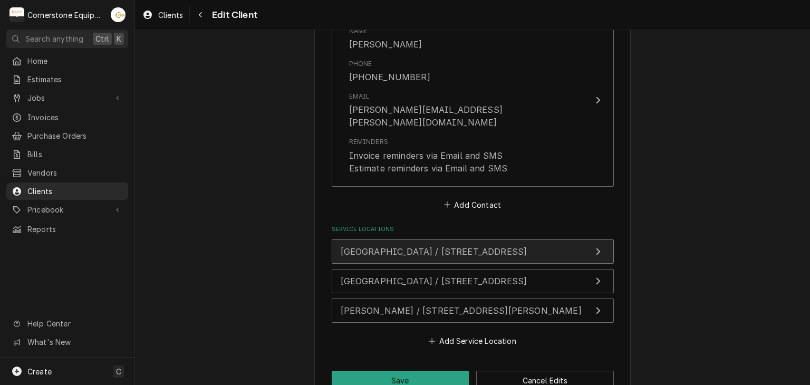
click at [358, 246] on span "Durham / 3718 N Roxboro St STE 300, Durham, NC 27704" at bounding box center [434, 251] width 187 height 11
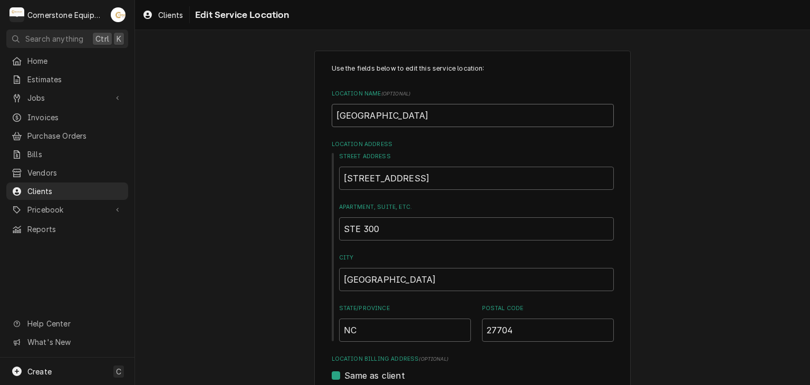
drag, startPoint x: 385, startPoint y: 111, endPoint x: 302, endPoint y: 113, distance: 83.3
type textarea "x"
type input "R"
type textarea "x"
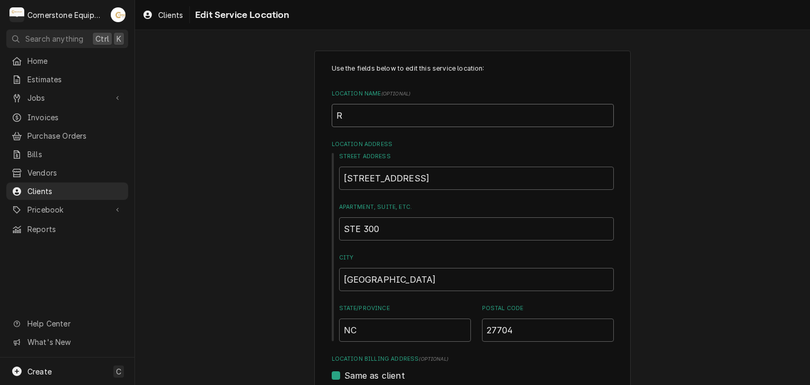
type input "Ro"
type textarea "x"
type input "Rox"
type textarea "x"
type input "Roxb"
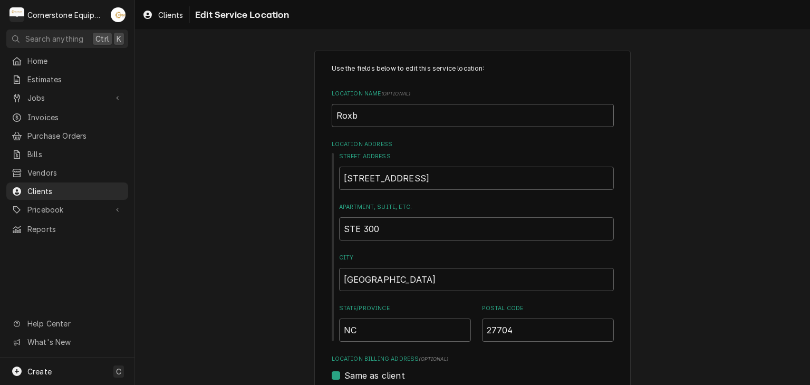
type textarea "x"
type input "Roxbo"
type textarea "x"
type input "Roxbor"
type textarea "x"
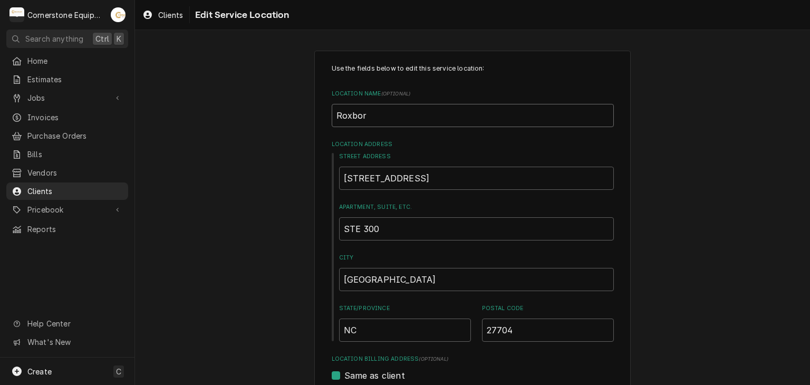
type input "Roxboru"
type textarea "x"
type input "Roxborug"
type textarea "x"
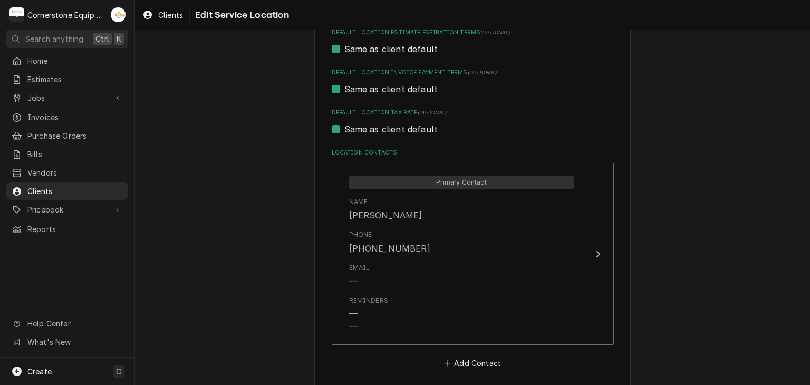
scroll to position [490, 0]
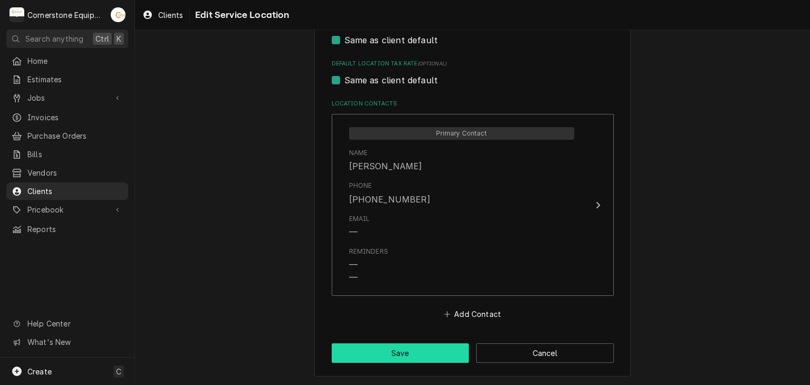
type input "Roxborugh"
click at [383, 346] on button "Save" at bounding box center [401, 353] width 138 height 20
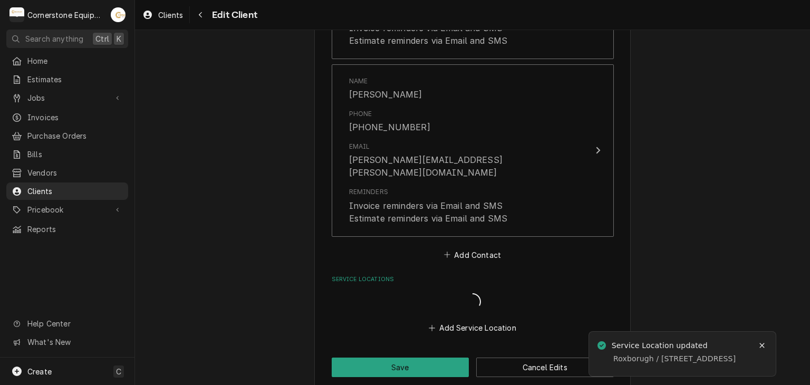
scroll to position [772, 0]
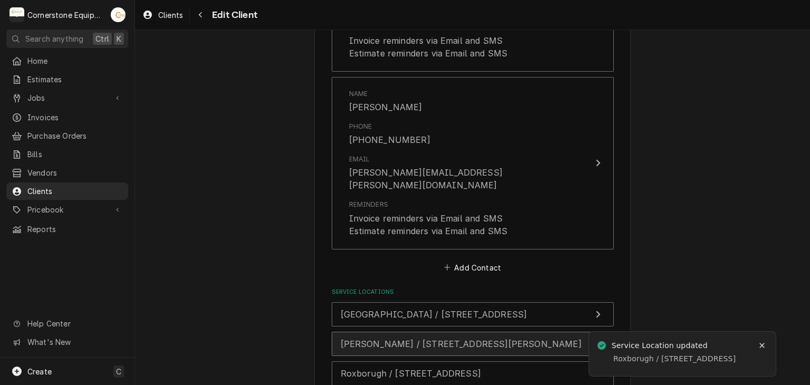
click at [363, 332] on button "Patterson / 5332 McFarland Dr, Durham, NC 27707" at bounding box center [473, 344] width 282 height 24
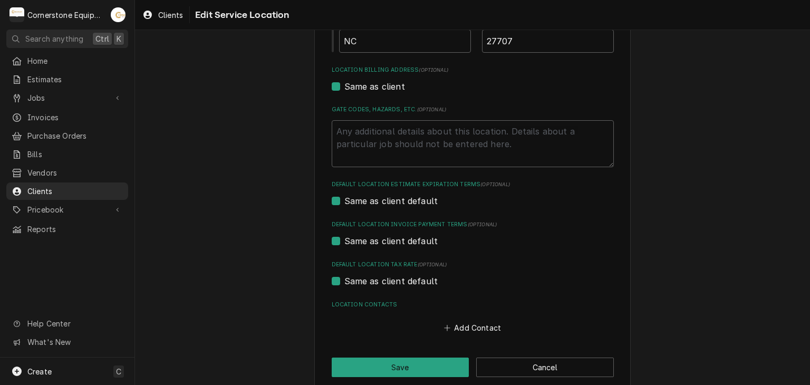
scroll to position [303, 0]
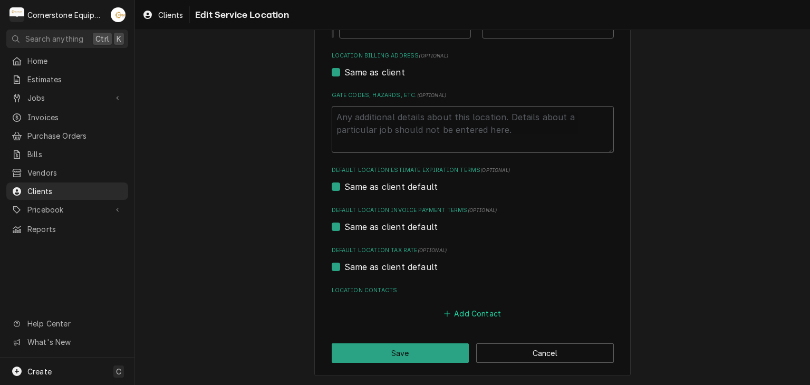
click at [447, 308] on button "Add Contact" at bounding box center [472, 313] width 61 height 15
type textarea "x"
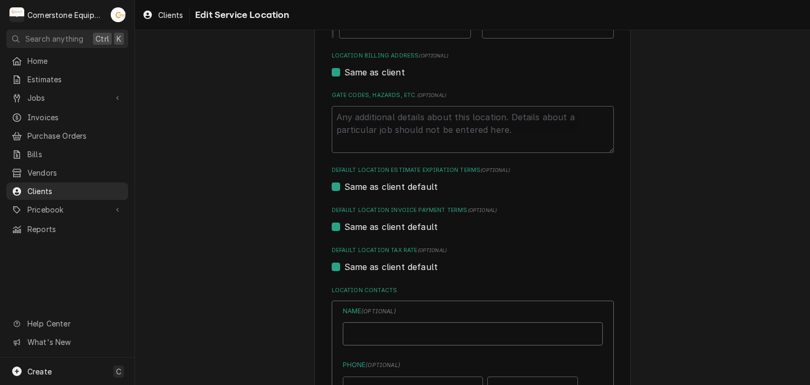
click at [407, 332] on input "Location Name ( optional )" at bounding box center [473, 333] width 260 height 23
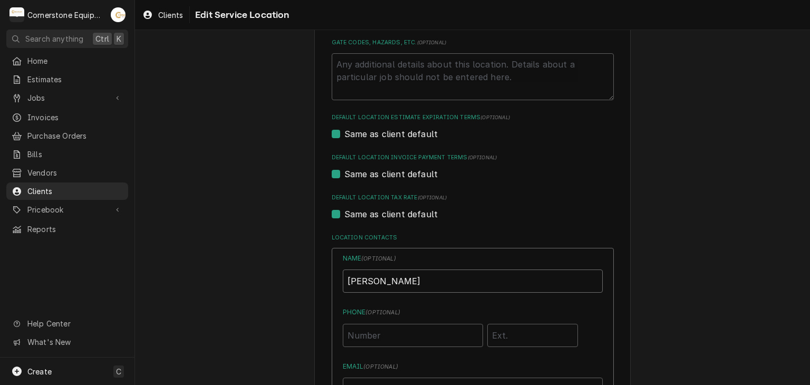
type input "Jeremy"
click at [388, 332] on input "Phone ( optional )" at bounding box center [413, 335] width 140 height 23
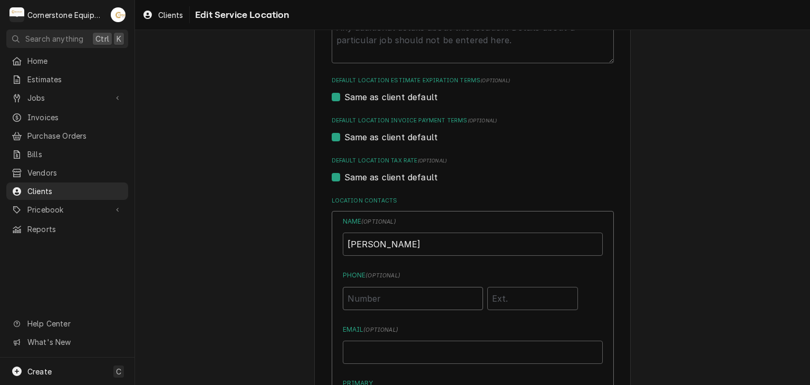
scroll to position [409, 0]
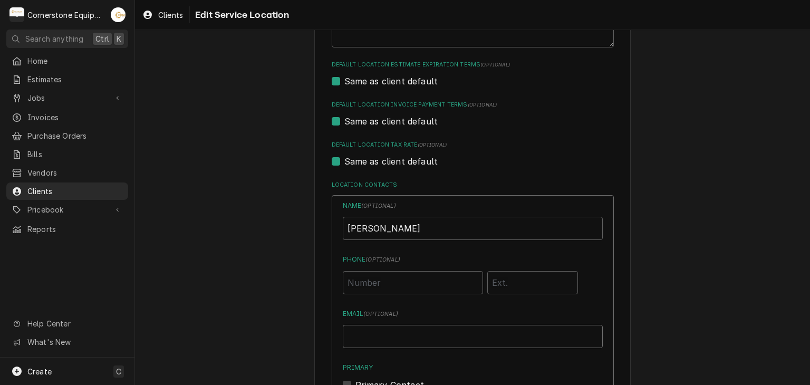
click at [364, 336] on input "Email ( optional )" at bounding box center [473, 336] width 260 height 23
click at [378, 291] on input "Phone ( optional )" at bounding box center [413, 282] width 140 height 23
click at [398, 285] on input "Phone ( optional )" at bounding box center [413, 282] width 140 height 23
type input "(910) 264-8766"
click at [442, 332] on input "Email ( optional )" at bounding box center [473, 336] width 260 height 23
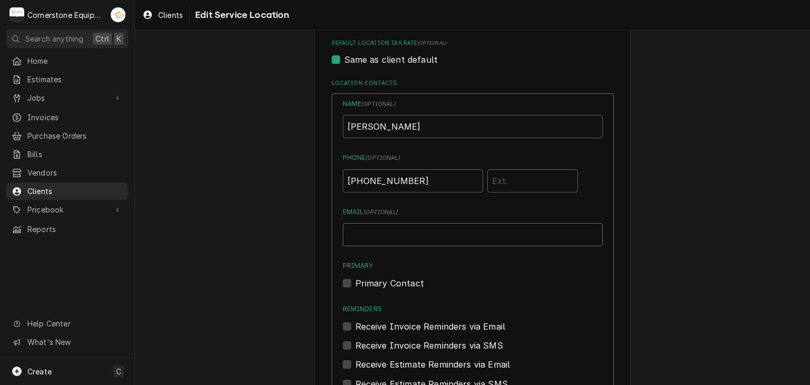
scroll to position [514, 0]
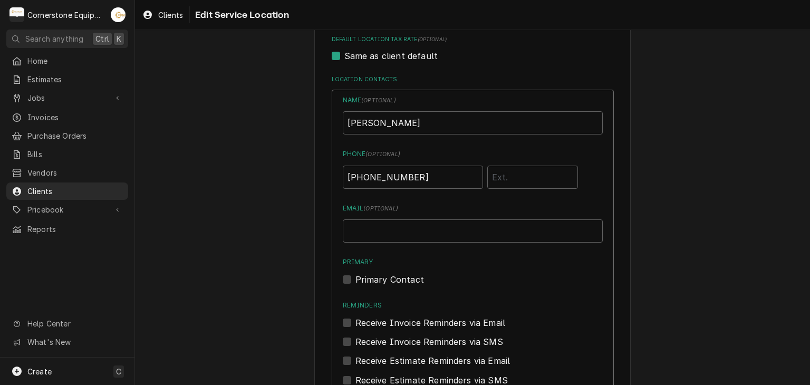
click at [390, 279] on label "Primary Contact" at bounding box center [389, 279] width 69 height 13
click at [390, 279] on input "Primary" at bounding box center [485, 284] width 260 height 23
checkbox input "true"
click at [421, 316] on label "Receive Invoice Reminders via Email" at bounding box center [430, 322] width 150 height 13
click at [421, 316] on input "Reminders" at bounding box center [485, 327] width 260 height 23
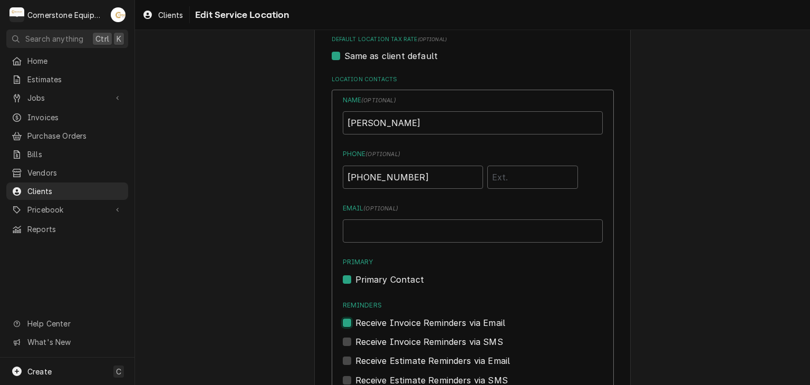
checkbox input "true"
click at [413, 341] on label "Receive Invoice Reminders via SMS" at bounding box center [429, 341] width 148 height 13
click at [413, 341] on input "Contact Edit Form" at bounding box center [485, 346] width 260 height 23
checkbox input "true"
click at [407, 363] on label "Receive Estimate Reminders via Email" at bounding box center [432, 360] width 155 height 13
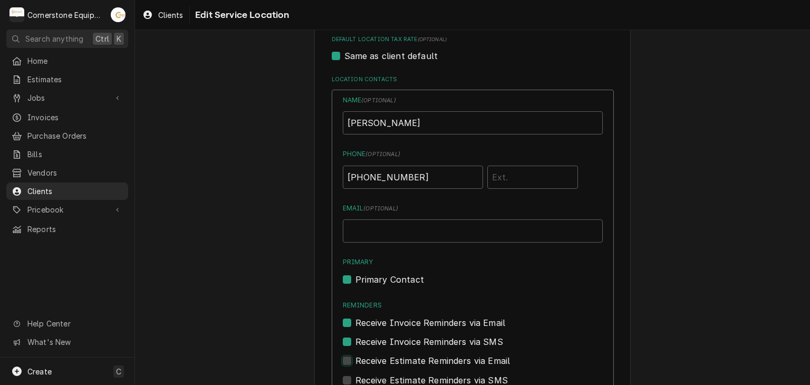
click at [407, 363] on input "Contact Edit Form" at bounding box center [485, 365] width 260 height 23
checkbox input "true"
click at [407, 374] on label "Receive Estimate Reminders via SMS" at bounding box center [431, 380] width 152 height 13
click at [407, 374] on input "Contact Edit Form" at bounding box center [485, 385] width 260 height 23
checkbox input "true"
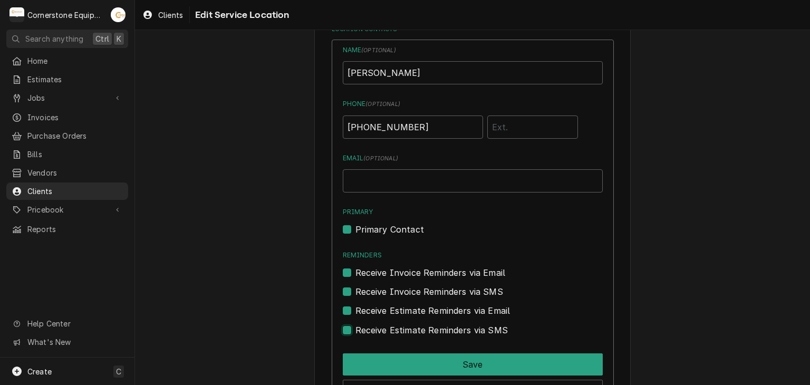
scroll to position [631, 0]
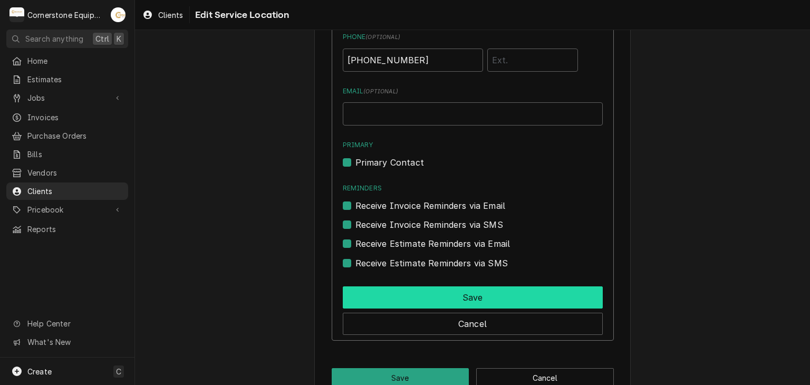
click at [422, 296] on button "Save" at bounding box center [473, 297] width 260 height 22
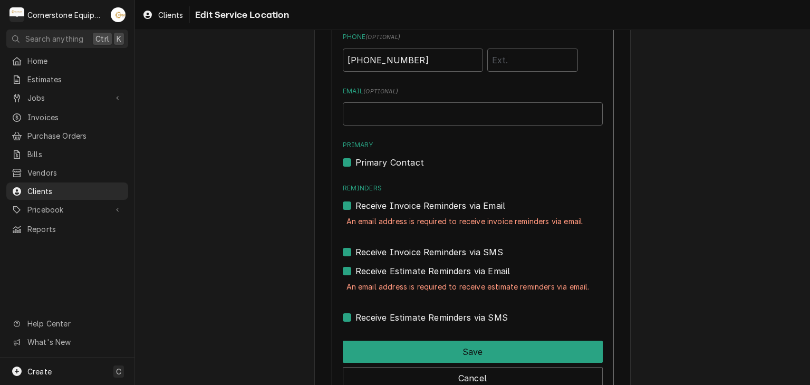
click at [475, 204] on label "Receive Invoice Reminders via Email" at bounding box center [430, 205] width 150 height 13
click at [475, 204] on input "Reminders" at bounding box center [485, 210] width 260 height 23
checkbox input "false"
click at [461, 274] on label "Receive Estimate Reminders via Email" at bounding box center [432, 271] width 155 height 13
click at [461, 274] on input "Contact Edit Form" at bounding box center [485, 276] width 260 height 23
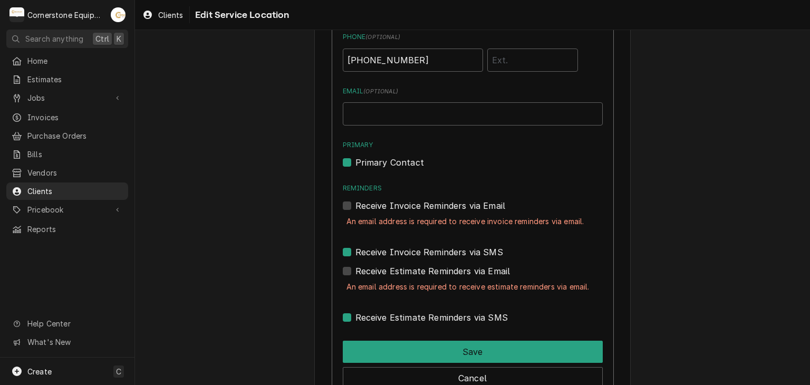
click at [452, 276] on label "Receive Estimate Reminders via Email" at bounding box center [432, 271] width 155 height 13
click at [452, 276] on input "Contact Edit Form" at bounding box center [485, 276] width 260 height 23
click at [454, 271] on label "Receive Estimate Reminders via Email" at bounding box center [432, 271] width 155 height 13
click at [454, 271] on input "Contact Edit Form" at bounding box center [485, 276] width 260 height 23
checkbox input "false"
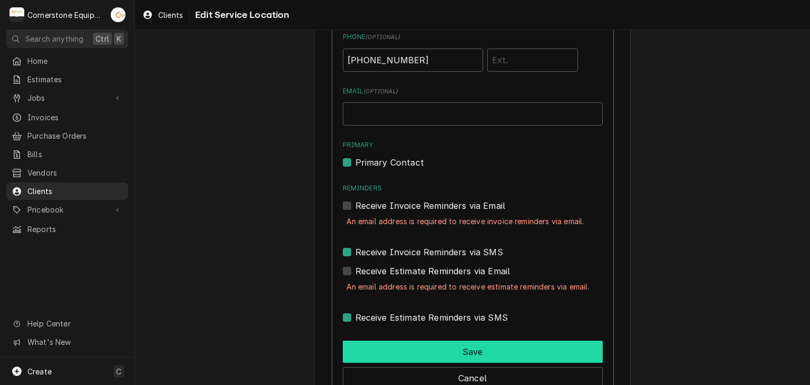
click at [458, 351] on button "Save" at bounding box center [473, 352] width 260 height 22
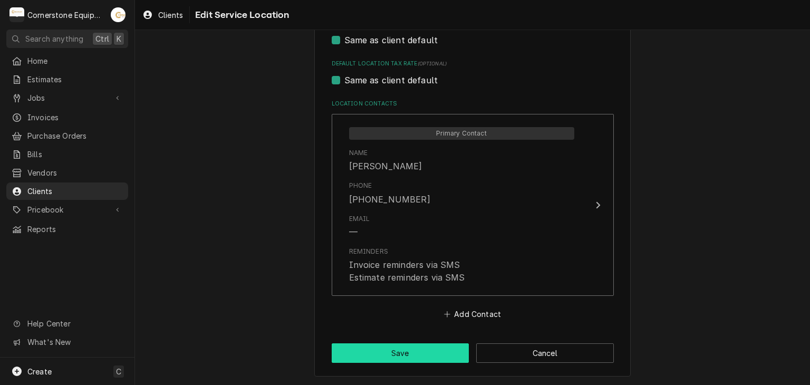
click at [436, 355] on button "Save" at bounding box center [401, 353] width 138 height 20
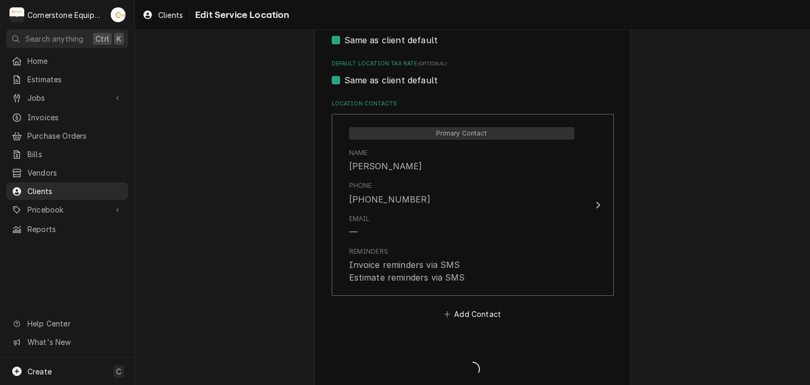
scroll to position [759, 0]
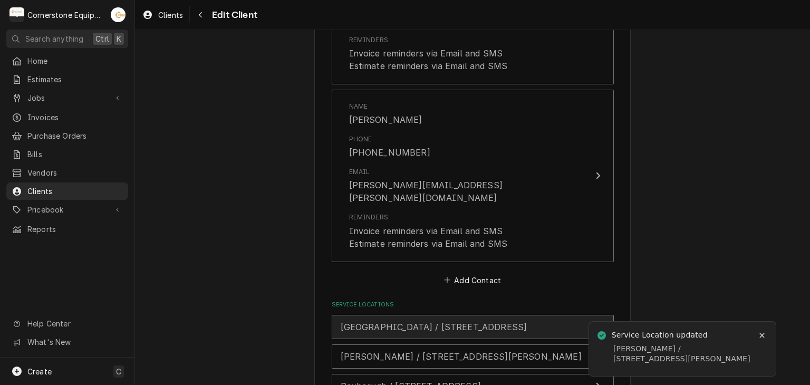
click at [458, 322] on span "Knightdale / 1018 Shoppes At Midway Dr, Knightdale, NC 27545" at bounding box center [434, 327] width 187 height 11
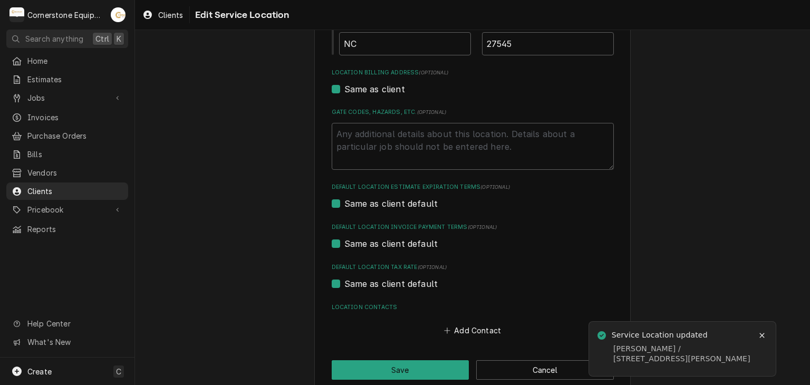
scroll to position [303, 0]
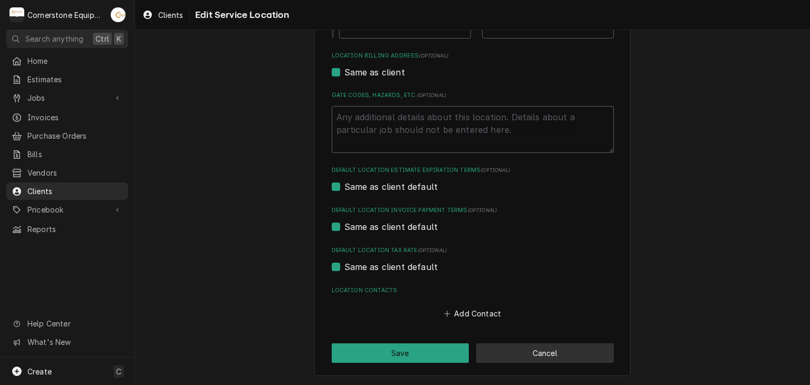
click at [486, 343] on button "Cancel" at bounding box center [545, 353] width 138 height 20
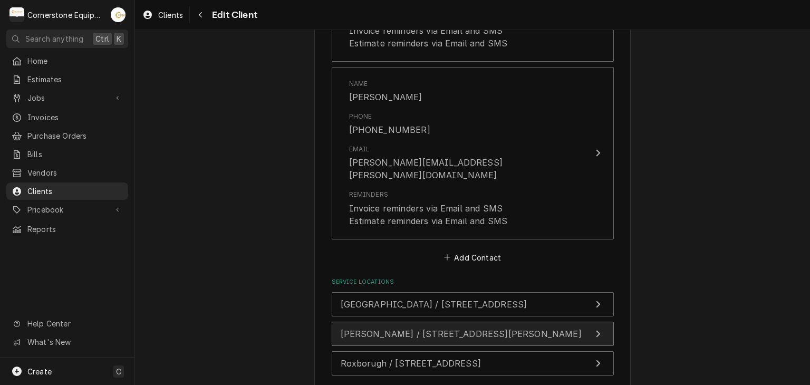
scroll to position [729, 0]
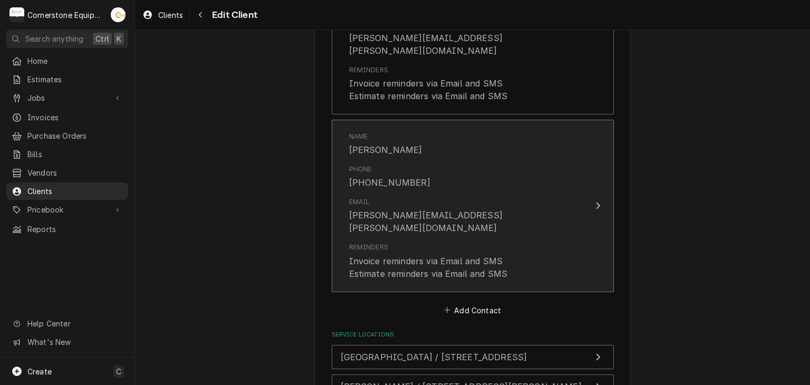
click at [494, 243] on div "Reminders Invoice reminders via Email and SMS Estimate reminders via Email and …" at bounding box center [428, 261] width 159 height 37
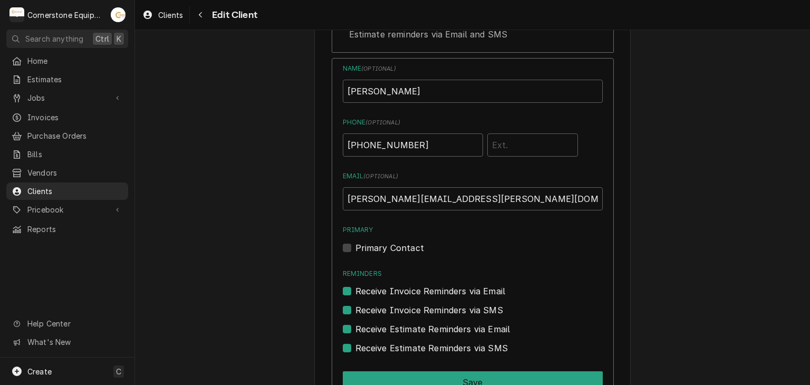
scroll to position [888, 0]
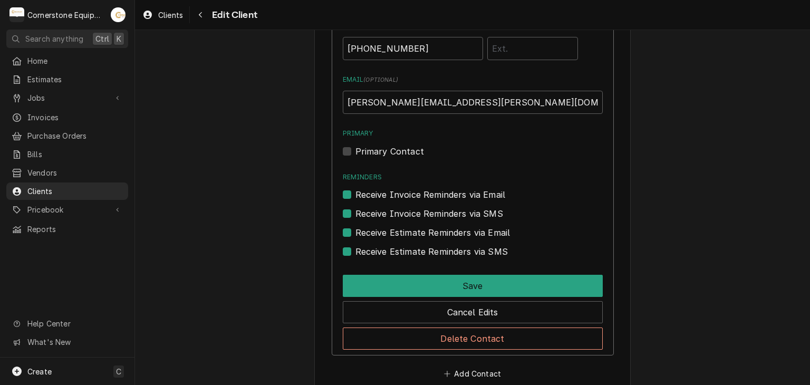
type textarea "x"
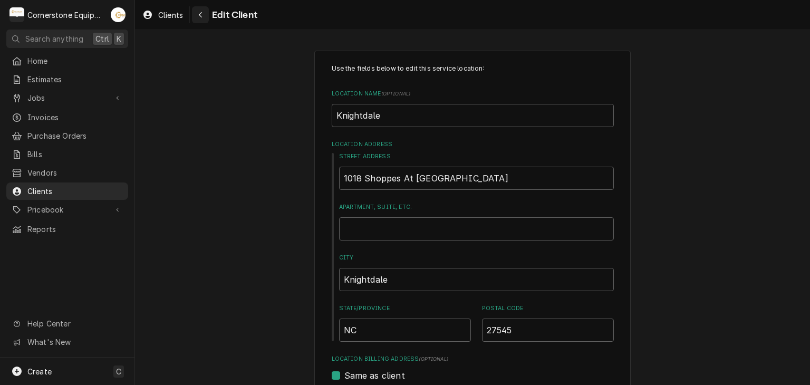
click at [207, 22] on button "Navigate back" at bounding box center [200, 14] width 17 height 17
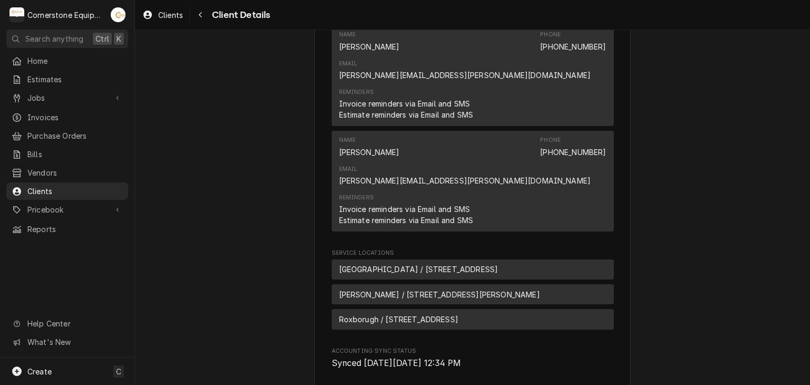
scroll to position [262, 0]
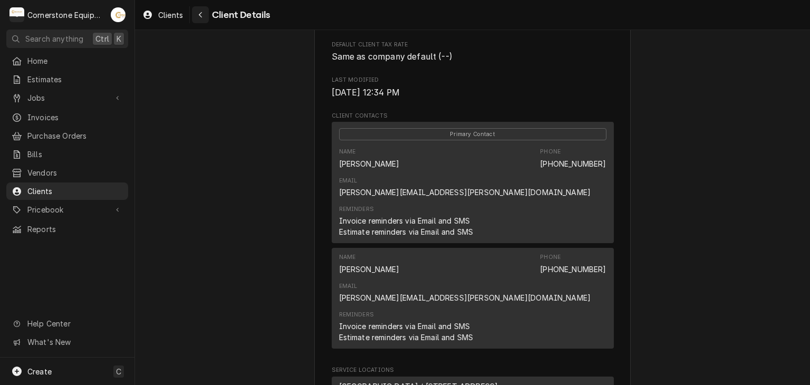
click at [197, 11] on div "Navigate back" at bounding box center [200, 14] width 11 height 11
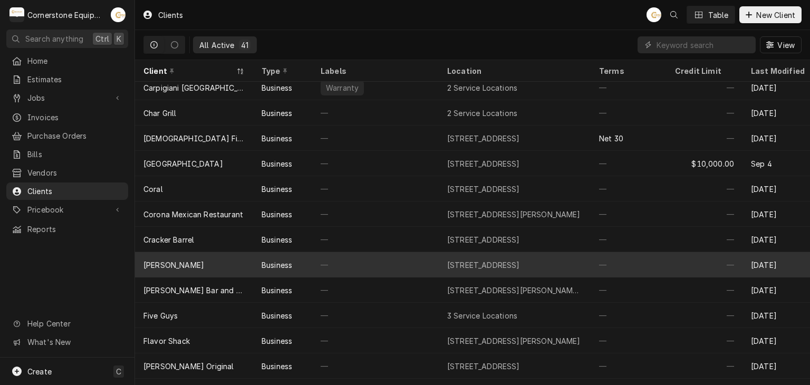
scroll to position [159, 0]
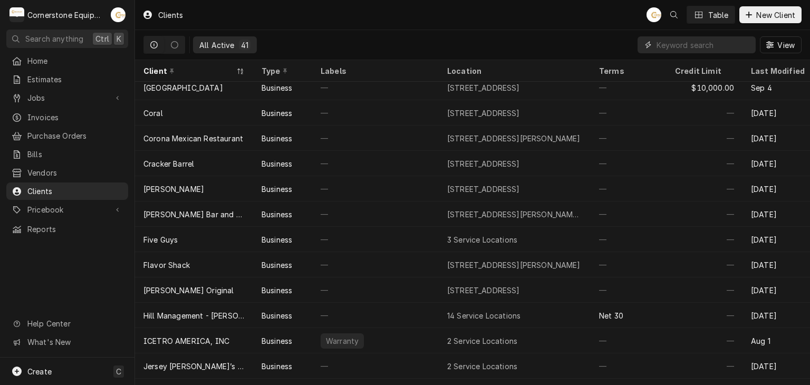
click at [676, 44] on input "Dynamic Content Wrapper" at bounding box center [704, 44] width 94 height 17
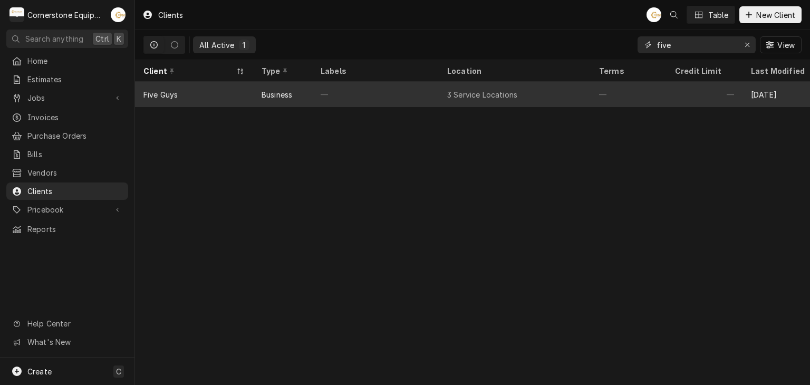
type input "five"
click at [390, 99] on div "—" at bounding box center [375, 94] width 127 height 25
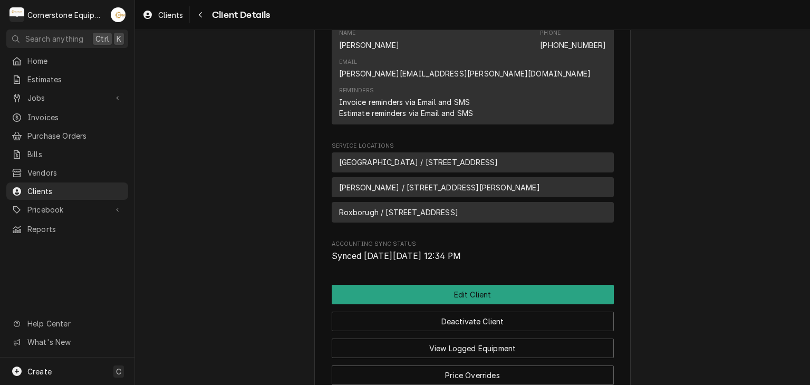
scroll to position [525, 0]
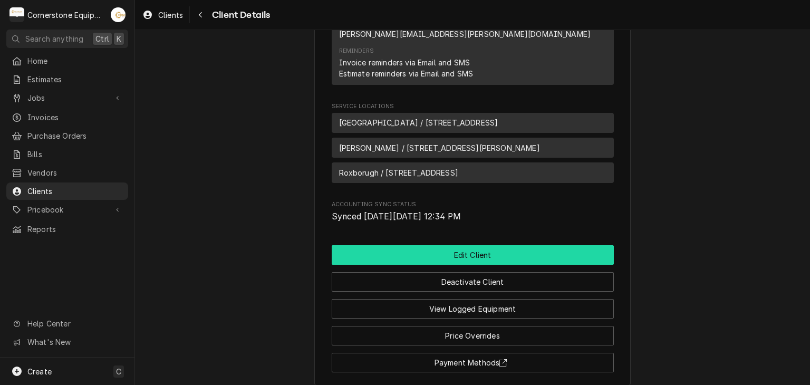
click at [452, 245] on button "Edit Client" at bounding box center [473, 255] width 282 height 20
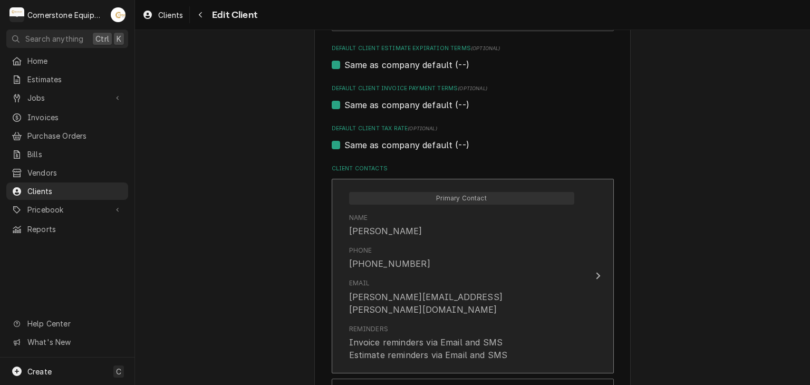
scroll to position [527, 0]
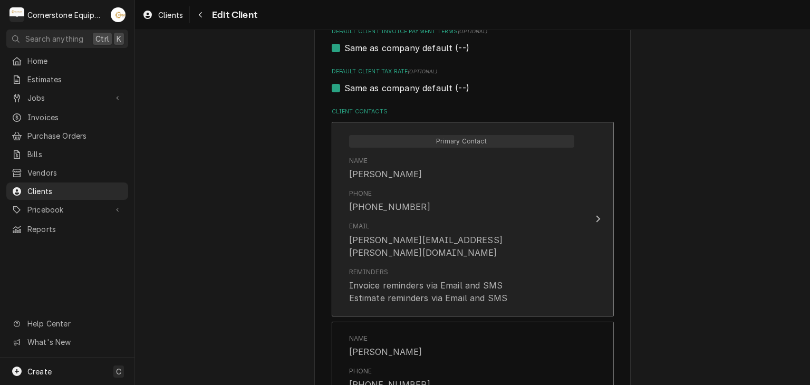
click at [494, 228] on div "Email [PERSON_NAME][EMAIL_ADDRESS][PERSON_NAME][DOMAIN_NAME]" at bounding box center [461, 239] width 225 height 45
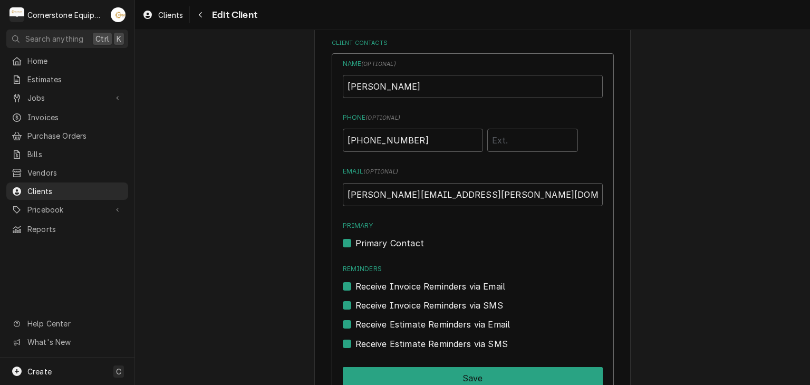
scroll to position [686, 0]
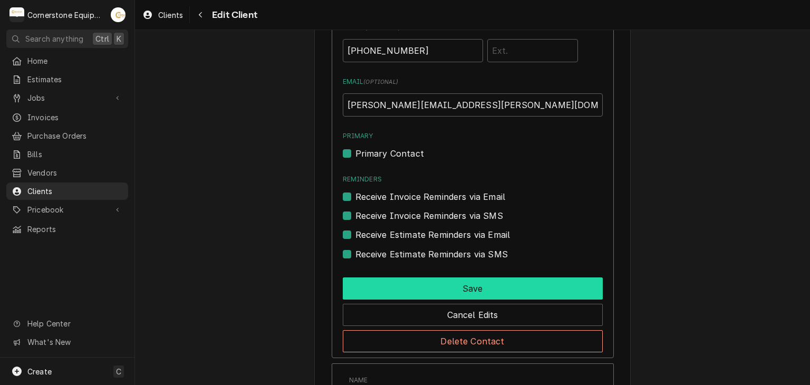
click at [481, 287] on button "Save" at bounding box center [473, 288] width 260 height 22
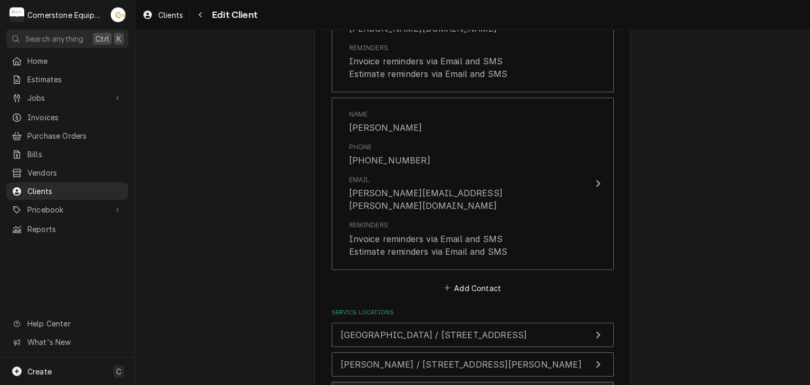
scroll to position [835, 0]
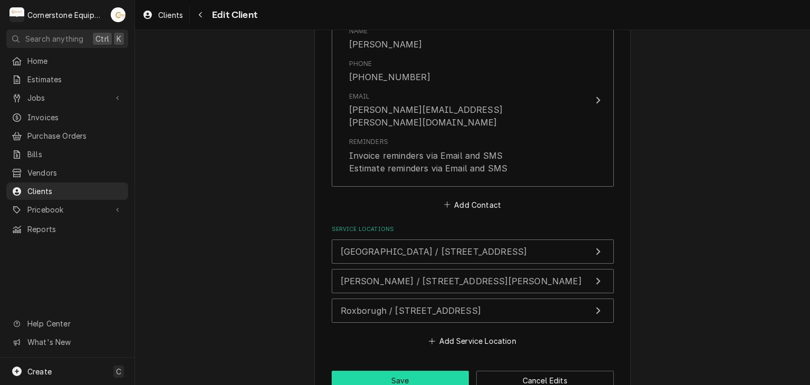
click at [439, 371] on button "Save" at bounding box center [401, 381] width 138 height 20
type textarea "x"
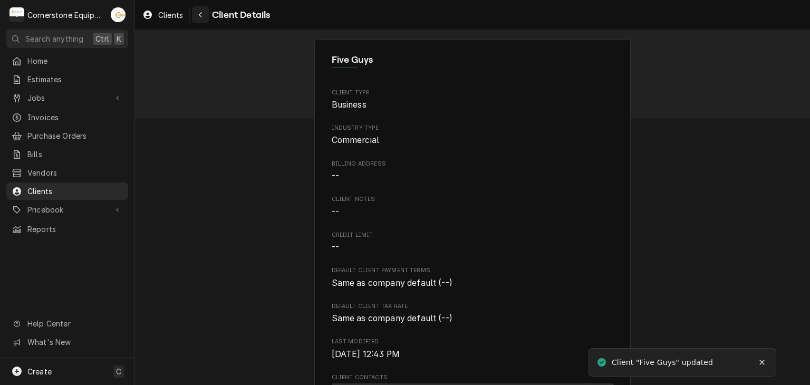
click at [195, 18] on button "Navigate back" at bounding box center [200, 14] width 17 height 17
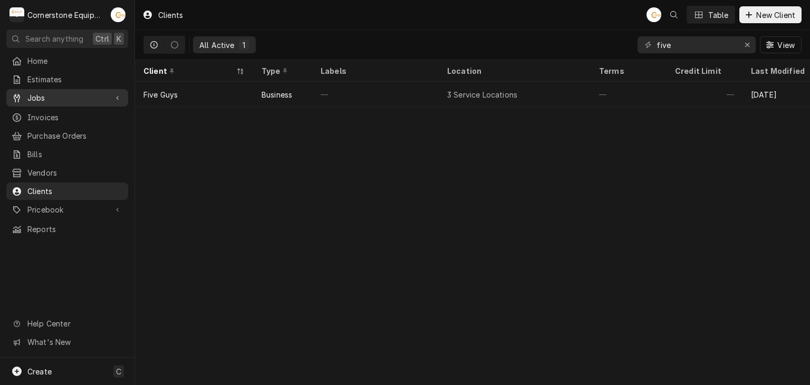
click at [94, 98] on span "Jobs" at bounding box center [67, 97] width 80 height 11
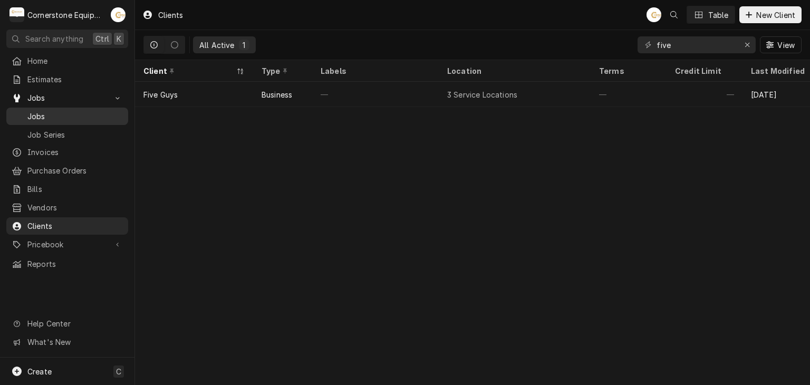
click at [87, 111] on span "Jobs" at bounding box center [74, 116] width 95 height 11
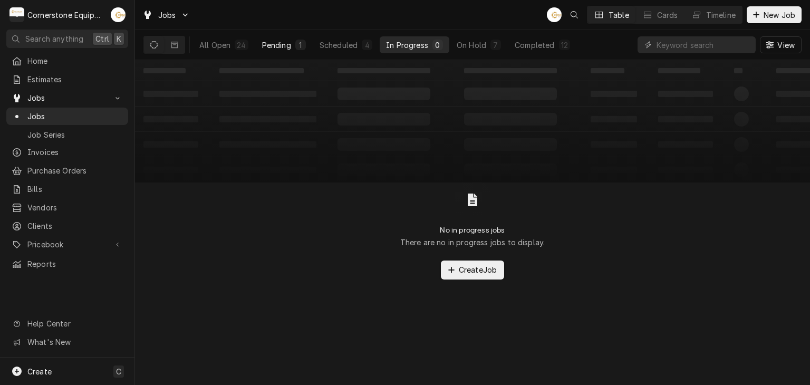
click at [287, 47] on div "Pending" at bounding box center [276, 45] width 29 height 11
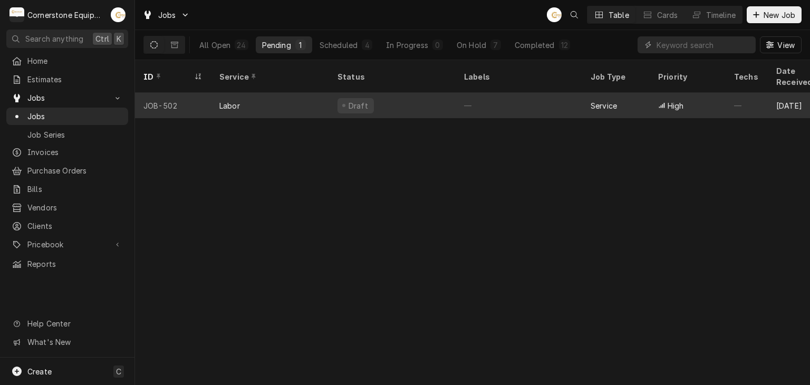
click at [300, 98] on div "Labor" at bounding box center [270, 105] width 118 height 25
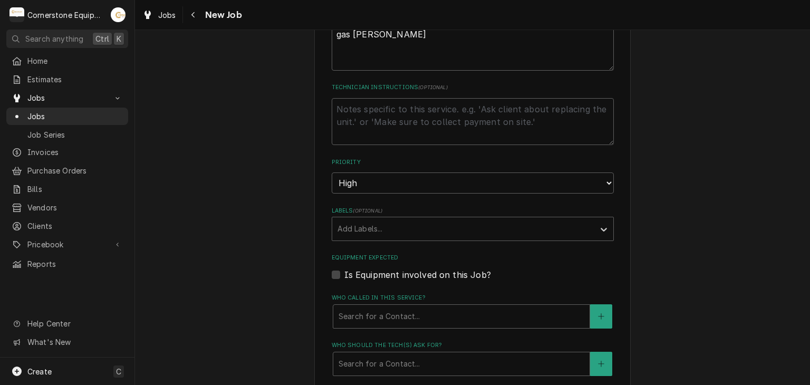
scroll to position [580, 0]
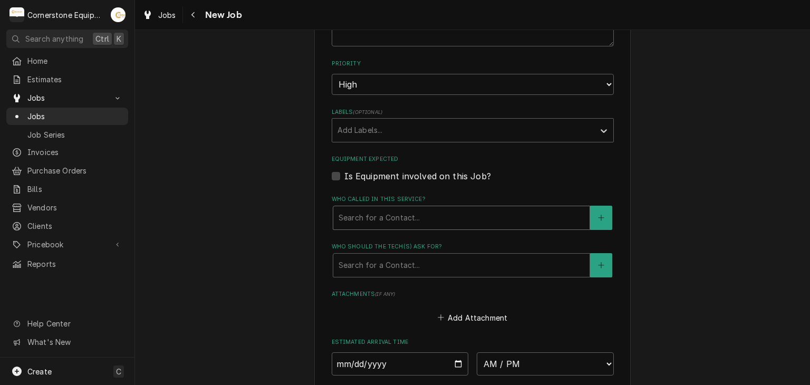
click at [359, 218] on div "Who called in this service?" at bounding box center [462, 217] width 246 height 19
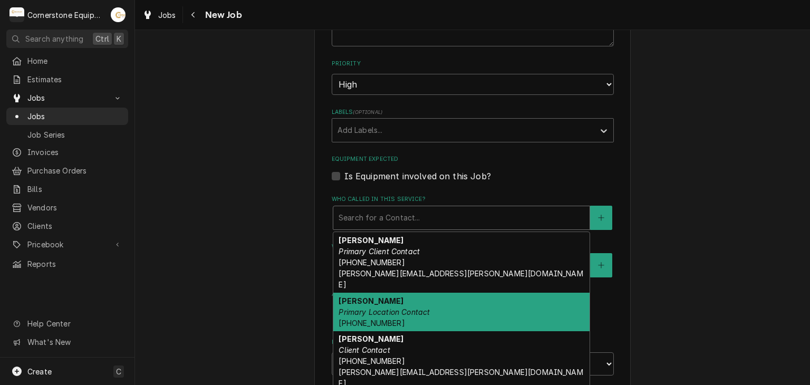
click at [356, 307] on em "Primary Location Contact" at bounding box center [384, 311] width 91 height 9
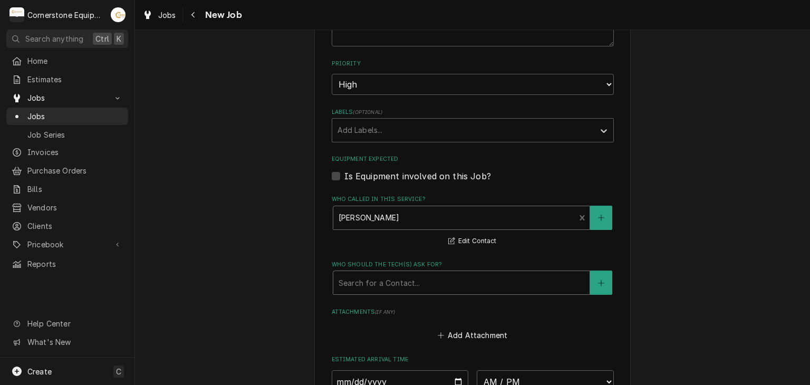
click at [367, 273] on div "Who should the tech(s) ask for?" at bounding box center [462, 282] width 246 height 19
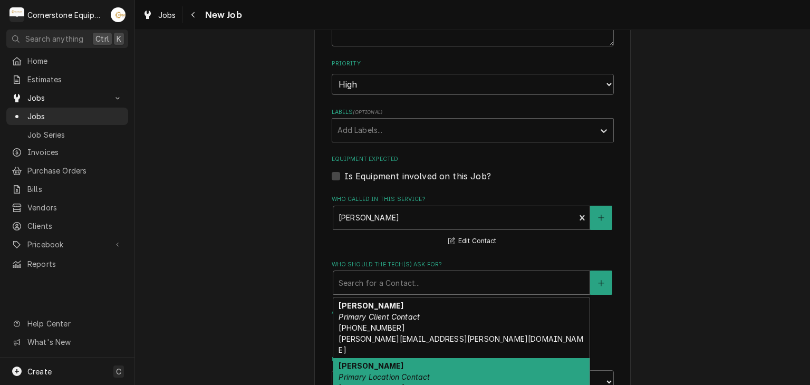
click at [362, 361] on strong "[PERSON_NAME]" at bounding box center [371, 365] width 65 height 9
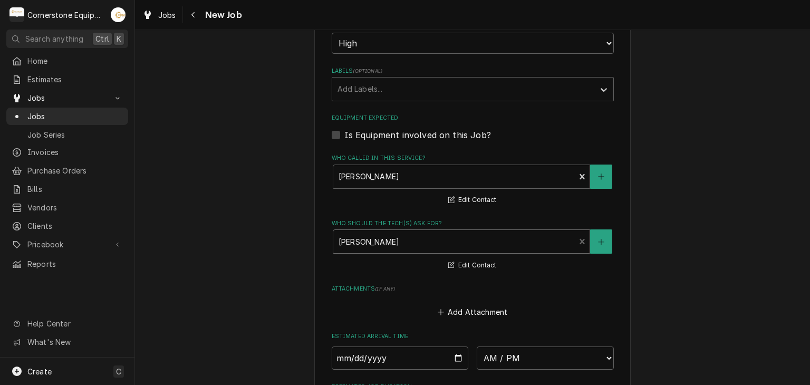
scroll to position [686, 0]
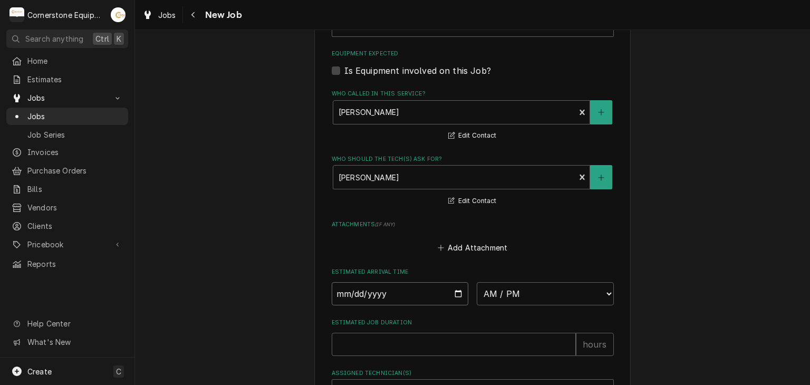
click at [456, 288] on input "Date" at bounding box center [400, 293] width 137 height 23
type textarea "x"
type input "2025-10-10"
drag, startPoint x: 481, startPoint y: 279, endPoint x: 483, endPoint y: 285, distance: 6.5
click at [481, 282] on select "AM / PM 6:00 AM 6:15 AM 6:30 AM 6:45 AM 7:00 AM 7:15 AM 7:30 AM 7:45 AM 8:00 AM…" at bounding box center [545, 293] width 137 height 23
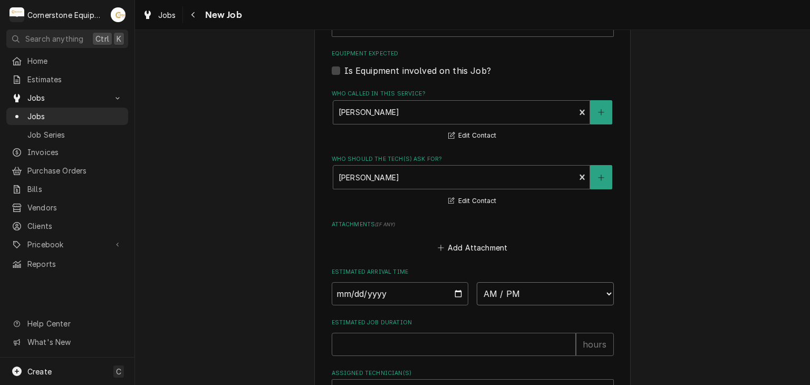
type textarea "x"
select select "13:30:00"
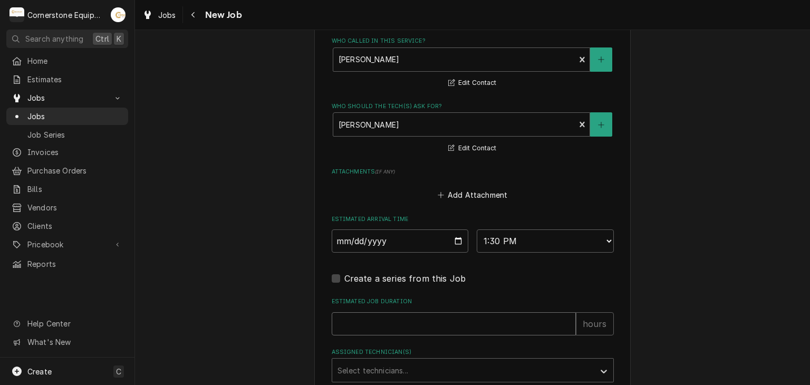
click at [401, 313] on input "Estimated Job Duration" at bounding box center [454, 323] width 244 height 23
type textarea "x"
type input "2"
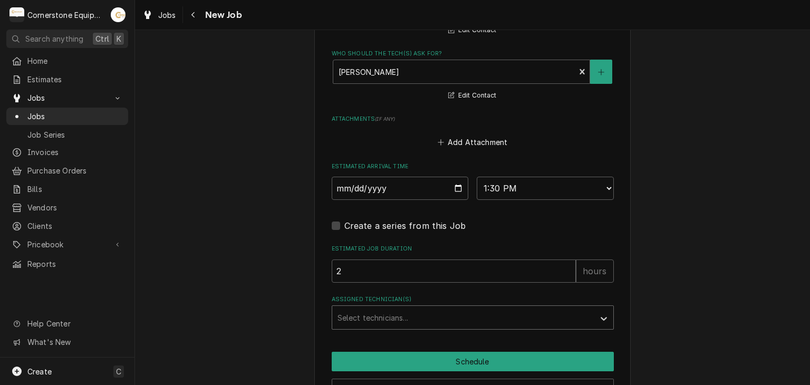
click at [385, 308] on div "Assigned Technician(s)" at bounding box center [464, 317] width 252 height 19
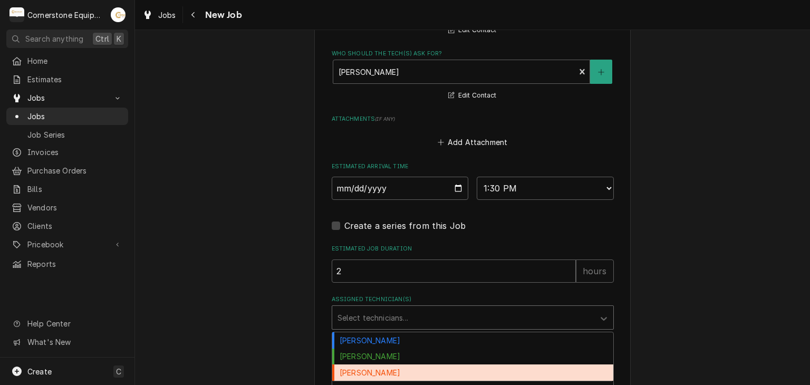
click at [385, 364] on div "Roberto Martinez" at bounding box center [472, 372] width 281 height 16
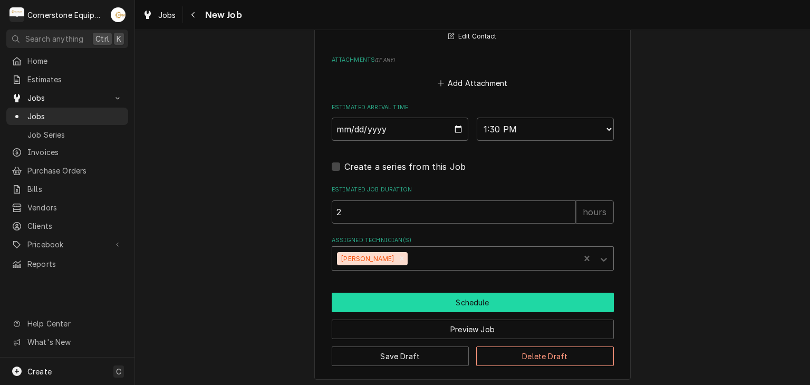
click at [413, 301] on button "Schedule" at bounding box center [473, 303] width 282 height 20
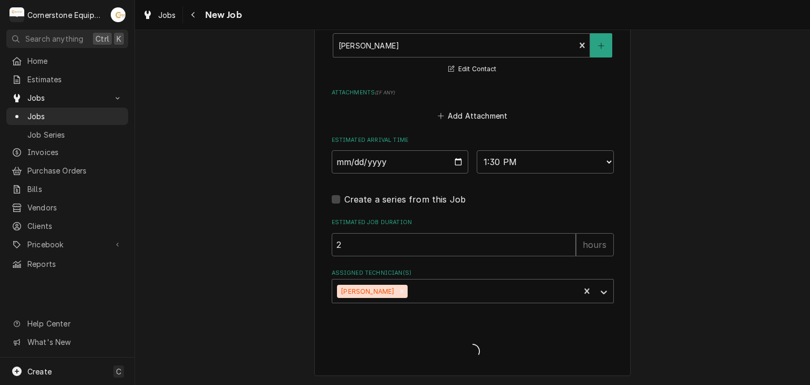
scroll to position [814, 0]
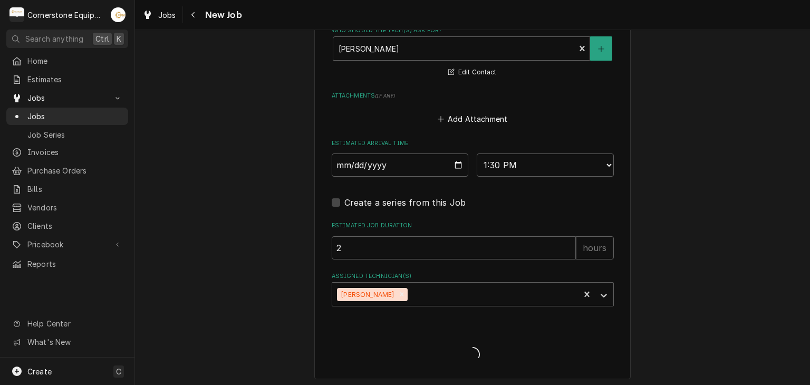
type textarea "x"
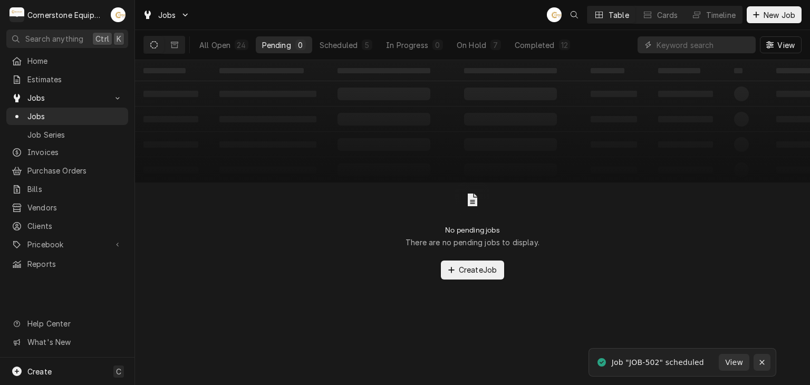
click at [758, 361] on icon "Notifications alt+T" at bounding box center [761, 362] width 7 height 7
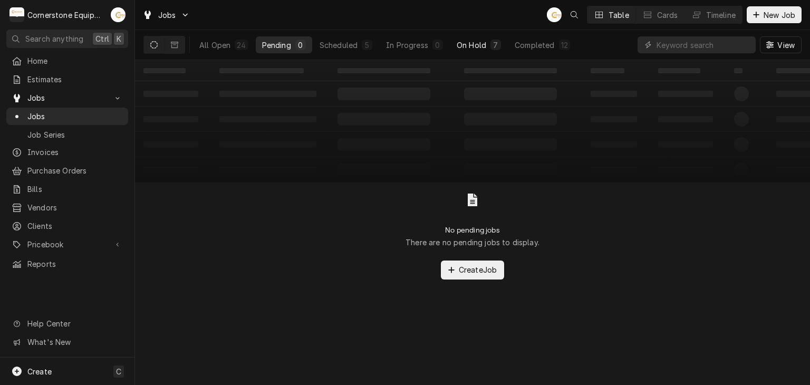
click at [466, 37] on button "On Hold 7" at bounding box center [478, 44] width 57 height 17
